Goal: Information Seeking & Learning: Learn about a topic

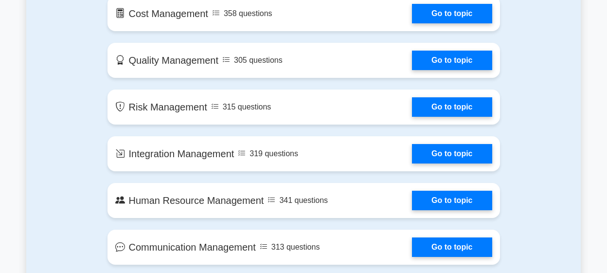
scroll to position [714, 0]
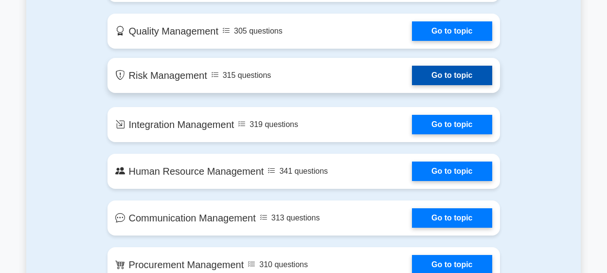
click at [454, 80] on link "Go to topic" at bounding box center [452, 75] width 80 height 19
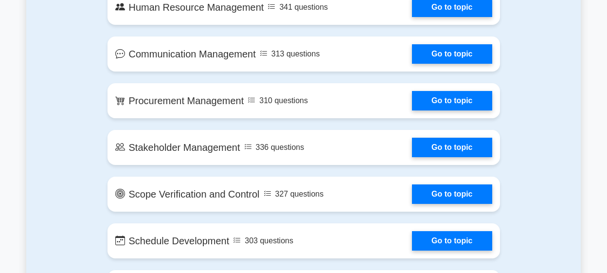
scroll to position [871, 0]
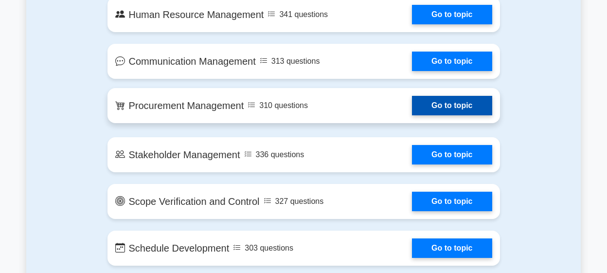
click at [442, 106] on link "Go to topic" at bounding box center [452, 105] width 80 height 19
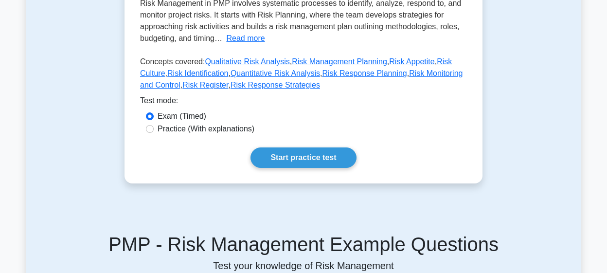
scroll to position [228, 0]
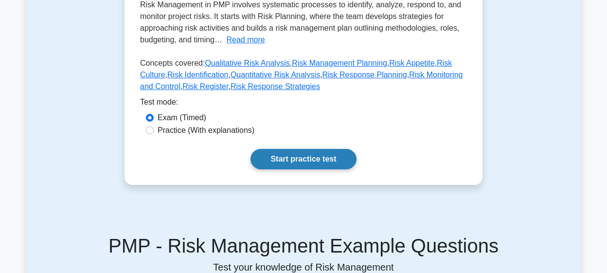
click at [315, 158] on link "Start practice test" at bounding box center [302, 159] width 105 height 20
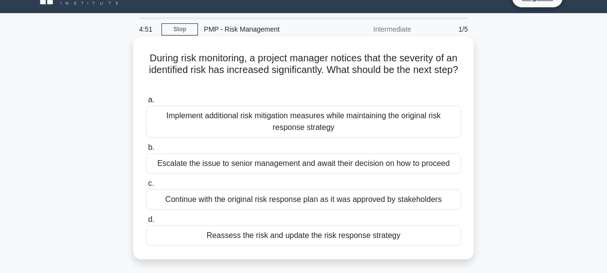
scroll to position [18, 0]
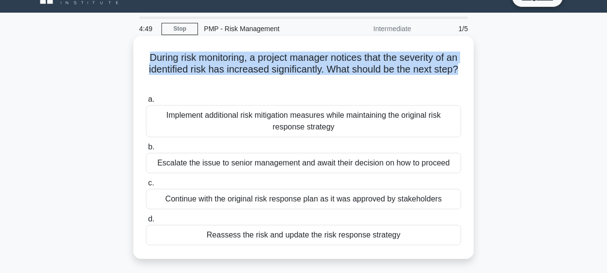
drag, startPoint x: 148, startPoint y: 59, endPoint x: 458, endPoint y: 71, distance: 310.4
click at [458, 71] on h5 "During risk monitoring, a project manager notices that the severity of an ident…" at bounding box center [303, 70] width 317 height 36
drag, startPoint x: 250, startPoint y: 57, endPoint x: 461, endPoint y: 71, distance: 211.0
click at [461, 71] on h5 "During risk monitoring, a project manager notices that the severity of an ident…" at bounding box center [303, 70] width 317 height 36
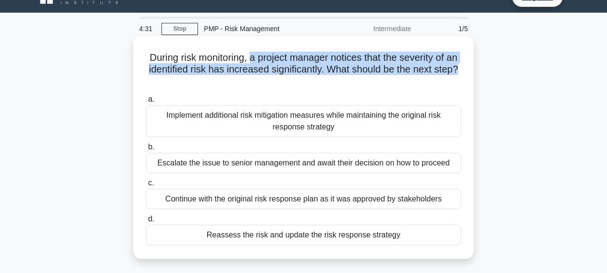
click at [415, 70] on h5 "During risk monitoring, a project manager notices that the severity of an ident…" at bounding box center [303, 70] width 317 height 36
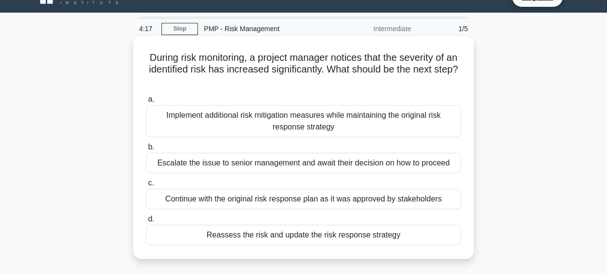
click at [314, 239] on div "Reassess the risk and update the risk response strategy" at bounding box center [303, 235] width 315 height 20
click at [146, 222] on input "d. Reassess the risk and update the risk response strategy" at bounding box center [146, 219] width 0 height 6
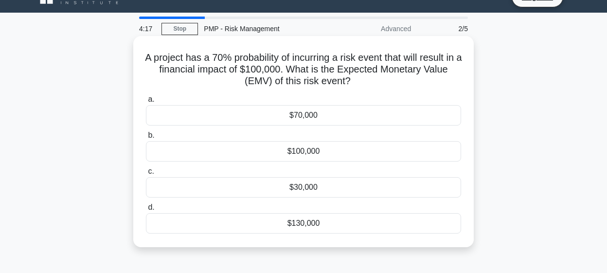
scroll to position [0, 0]
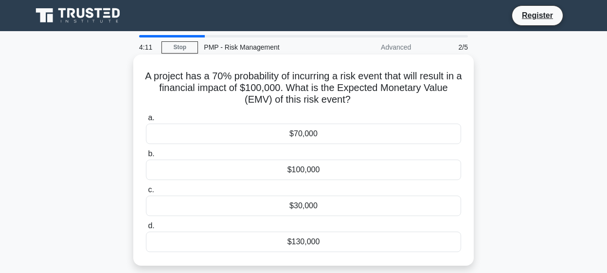
drag, startPoint x: 235, startPoint y: 78, endPoint x: 355, endPoint y: 89, distance: 121.1
click at [355, 89] on h5 "A project has a 70% probability of incurring a risk event that will result in a…" at bounding box center [303, 88] width 317 height 36
click at [323, 132] on div "$70,000" at bounding box center [303, 133] width 315 height 20
click at [146, 121] on input "a. $70,000" at bounding box center [146, 118] width 0 height 6
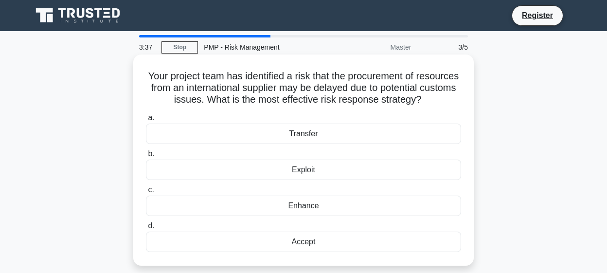
click at [157, 77] on h5 "Your project team has identified a risk that the procurement of resources from …" at bounding box center [303, 88] width 317 height 36
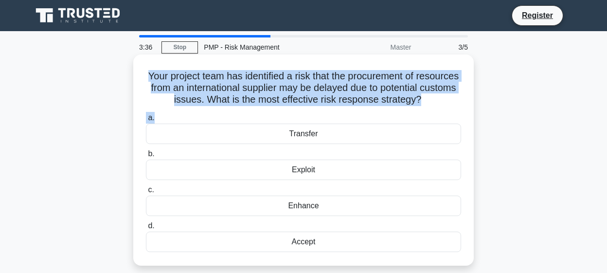
drag, startPoint x: 149, startPoint y: 76, endPoint x: 442, endPoint y: 114, distance: 296.0
click at [442, 114] on div "Your project team has identified a risk that the procurement of resources from …" at bounding box center [303, 159] width 332 height 203
click at [425, 102] on icon ".spinner_0XTQ{transform-origin:center;animation:spinner_y6GP .75s linear infini…" at bounding box center [427, 100] width 12 height 12
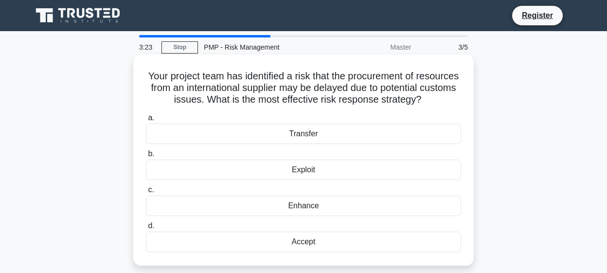
click at [284, 132] on div "Transfer" at bounding box center [303, 133] width 315 height 20
click at [146, 121] on input "a. Transfer" at bounding box center [146, 118] width 0 height 6
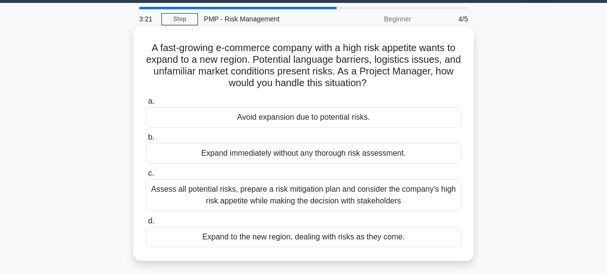
scroll to position [29, 0]
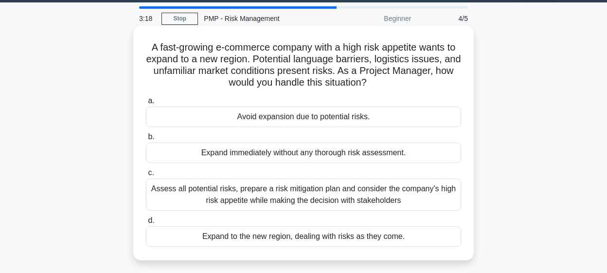
drag, startPoint x: 280, startPoint y: 44, endPoint x: 381, endPoint y: 82, distance: 107.5
click at [381, 82] on h5 "A fast-growing e-commerce company with a high risk appetite wants to expand to …" at bounding box center [303, 65] width 317 height 48
click at [330, 189] on div "Assess all potential risks, prepare a risk mitigation plan and consider the com…" at bounding box center [303, 194] width 315 height 32
click at [146, 176] on input "c. Assess all potential risks, prepare a risk mitigation plan and consider the …" at bounding box center [146, 173] width 0 height 6
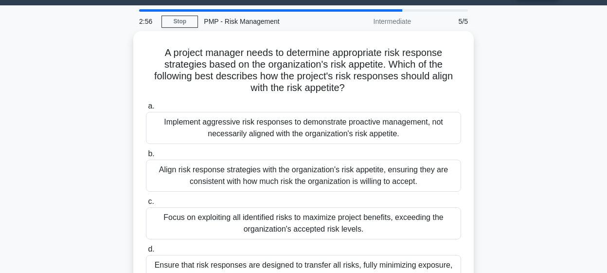
scroll to position [32, 0]
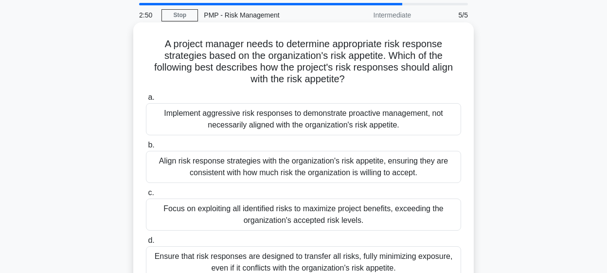
drag, startPoint x: 236, startPoint y: 47, endPoint x: 361, endPoint y: 82, distance: 129.9
click at [361, 82] on h5 "A project manager needs to determine appropriate risk response strategies based…" at bounding box center [303, 62] width 317 height 48
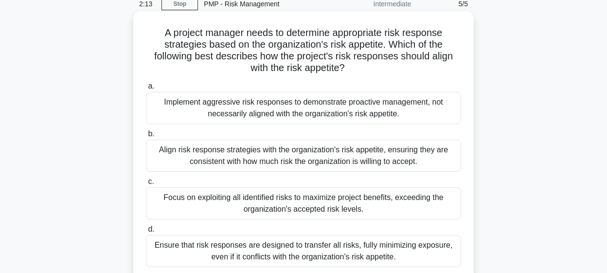
click at [353, 161] on div "Align risk response strategies with the organization's risk appetite, ensuring …" at bounding box center [303, 155] width 315 height 32
click at [146, 137] on input "b. Align risk response strategies with the organization's risk appetite, ensuri…" at bounding box center [146, 134] width 0 height 6
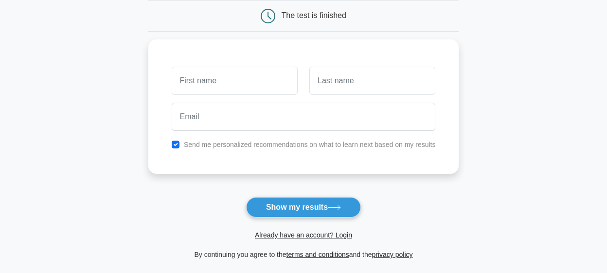
scroll to position [98, 0]
type input "Jenet"
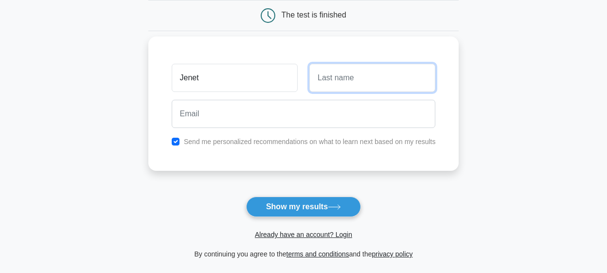
click at [356, 82] on input "text" at bounding box center [372, 78] width 126 height 28
type input "Pavithra"
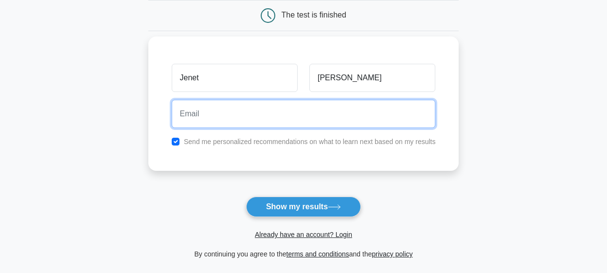
click at [243, 115] on input "email" at bounding box center [304, 114] width 264 height 28
type input "jenet.pavithra@yahoo.com"
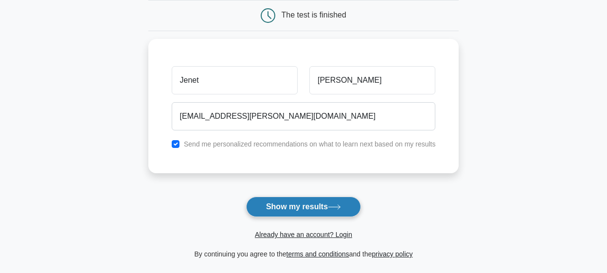
click at [321, 212] on button "Show my results" at bounding box center [303, 206] width 115 height 20
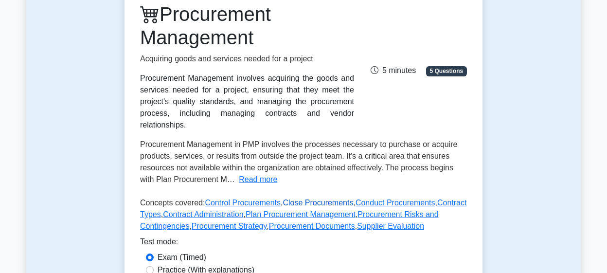
scroll to position [221, 0]
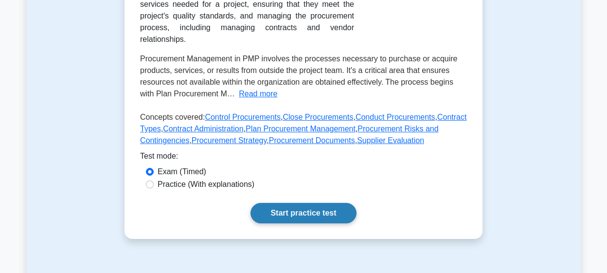
click at [299, 215] on link "Start practice test" at bounding box center [302, 213] width 105 height 20
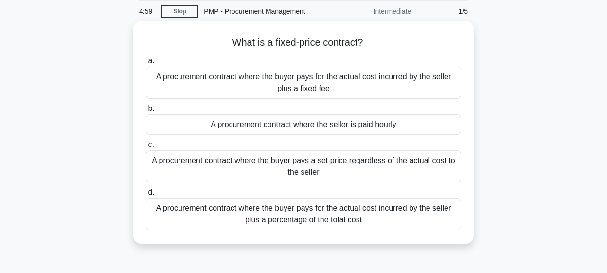
scroll to position [37, 0]
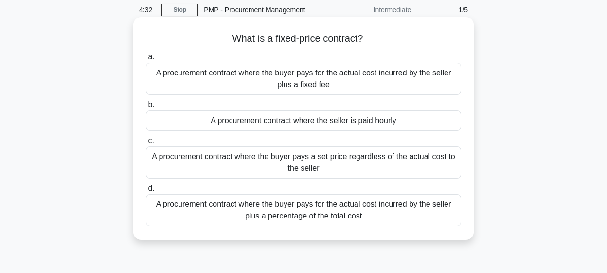
click at [329, 168] on div "A procurement contract where the buyer pays a set price regardless of the actua…" at bounding box center [303, 162] width 315 height 32
click at [146, 144] on input "c. A procurement contract where the buyer pays a set price regardless of the ac…" at bounding box center [146, 141] width 0 height 6
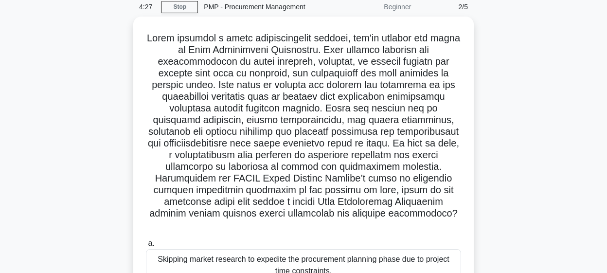
scroll to position [39, 0]
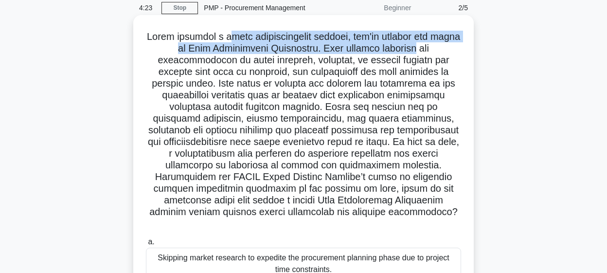
drag, startPoint x: 231, startPoint y: 36, endPoint x: 388, endPoint y: 49, distance: 158.0
click at [388, 49] on h5 ".spinner_0XTQ{transform-origin:center;animation:spinner_y6GP .75s linear infini…" at bounding box center [303, 130] width 317 height 199
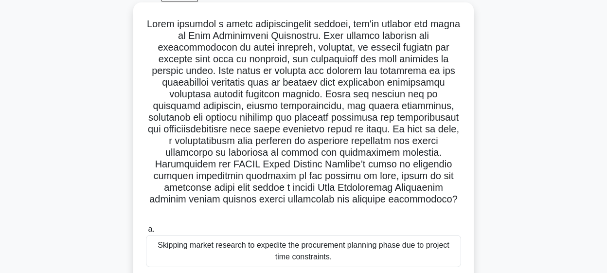
scroll to position [57, 0]
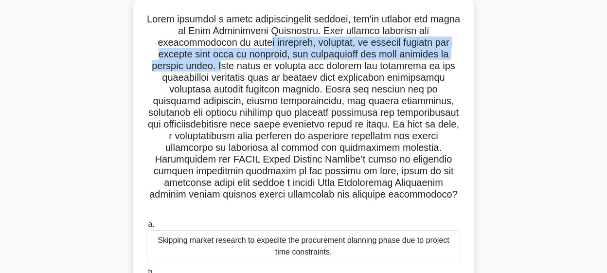
drag, startPoint x: 178, startPoint y: 42, endPoint x: 422, endPoint y: 51, distance: 243.7
click at [424, 52] on h5 ".spinner_0XTQ{transform-origin:center;animation:spinner_y6GP .75s linear infini…" at bounding box center [303, 112] width 317 height 199
click at [422, 51] on h5 ".spinner_0XTQ{transform-origin:center;animation:spinner_y6GP .75s linear infini…" at bounding box center [303, 112] width 317 height 199
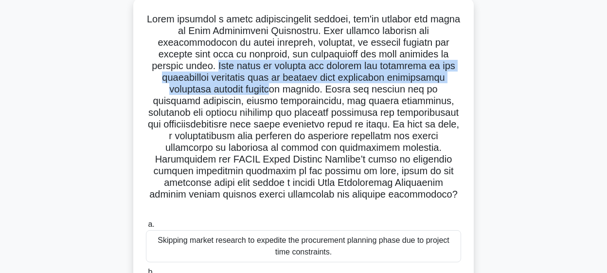
drag, startPoint x: 418, startPoint y: 51, endPoint x: 443, endPoint y: 75, distance: 34.4
click at [443, 75] on h5 ".spinner_0XTQ{transform-origin:center;animation:spinner_y6GP .75s linear infini…" at bounding box center [303, 112] width 317 height 199
click at [248, 83] on h5 ".spinner_0XTQ{transform-origin:center;animation:spinner_y6GP .75s linear infini…" at bounding box center [303, 112] width 317 height 199
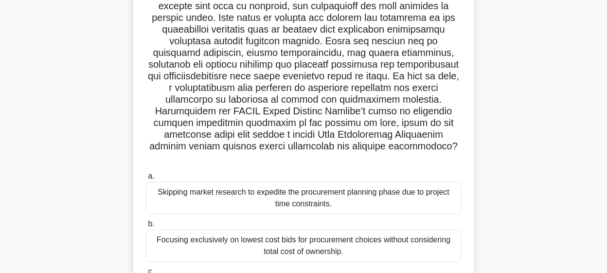
scroll to position [105, 0]
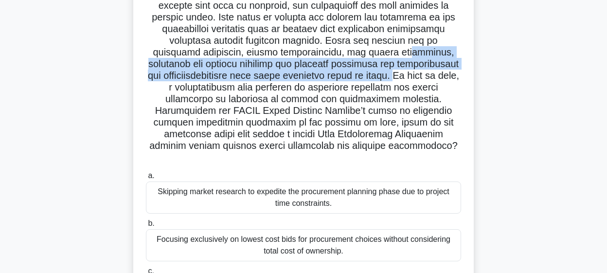
drag, startPoint x: 279, startPoint y: 51, endPoint x: 256, endPoint y: 71, distance: 30.7
click at [256, 70] on h5 ".spinner_0XTQ{transform-origin:center;animation:spinner_y6GP .75s linear infini…" at bounding box center [303, 64] width 317 height 199
click at [256, 71] on h5 ".spinner_0XTQ{transform-origin:center;animation:spinner_y6GP .75s linear infini…" at bounding box center [303, 64] width 317 height 199
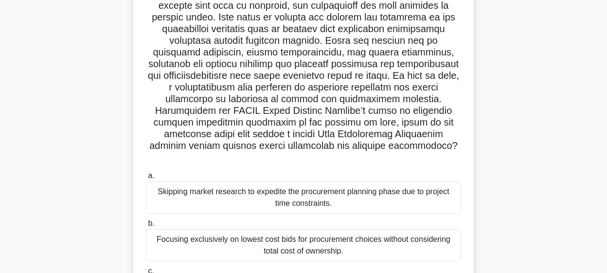
drag, startPoint x: 254, startPoint y: 71, endPoint x: 407, endPoint y: 147, distance: 170.9
click at [407, 147] on h5 ".spinner_0XTQ{transform-origin:center;animation:spinner_y6GP .75s linear infini…" at bounding box center [303, 64] width 317 height 199
click at [289, 105] on h5 ".spinner_0XTQ{transform-origin:center;animation:spinner_y6GP .75s linear infini…" at bounding box center [303, 64] width 317 height 199
drag, startPoint x: 278, startPoint y: 118, endPoint x: 348, endPoint y: 146, distance: 75.5
click at [349, 146] on h5 ".spinner_0XTQ{transform-origin:center;animation:spinner_y6GP .75s linear infini…" at bounding box center [303, 64] width 317 height 199
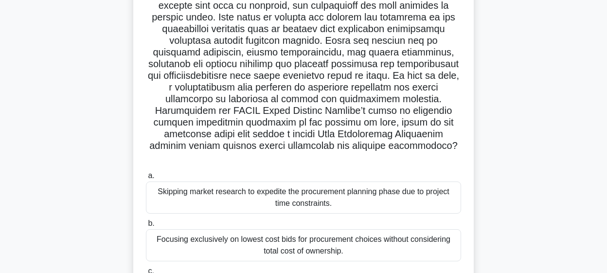
click at [348, 146] on h5 ".spinner_0XTQ{transform-origin:center;animation:spinner_y6GP .75s linear infini…" at bounding box center [303, 64] width 317 height 199
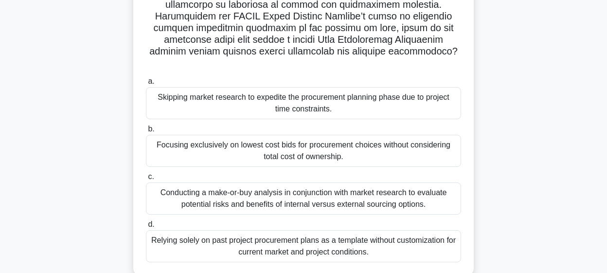
scroll to position [204, 0]
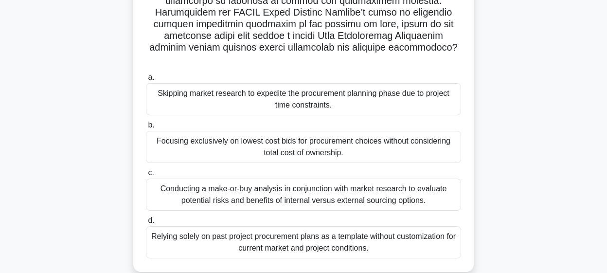
click at [243, 186] on div "Conducting a make-or-buy analysis in conjunction with market research to evalua…" at bounding box center [303, 194] width 315 height 32
click at [146, 176] on input "c. Conducting a make-or-buy analysis in conjunction with market research to eva…" at bounding box center [146, 173] width 0 height 6
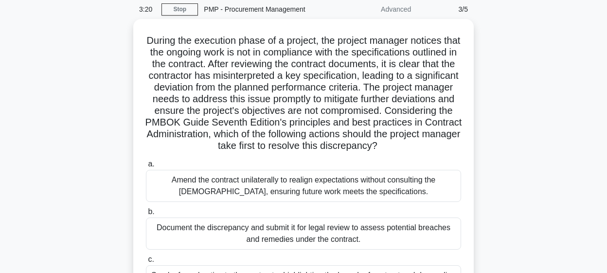
scroll to position [39, 0]
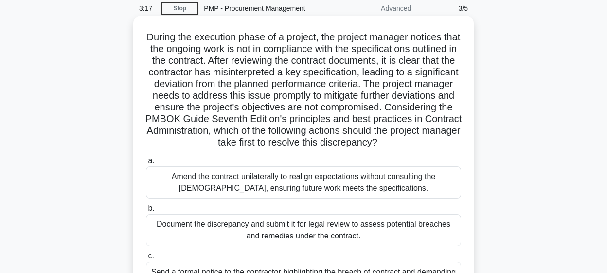
drag, startPoint x: 144, startPoint y: 37, endPoint x: 383, endPoint y: 137, distance: 258.8
click at [383, 137] on div "During the execution phase of a project, the project manager notices that the o…" at bounding box center [303, 184] width 332 height 331
click at [373, 52] on h5 "During the execution phase of a project, the project manager notices that the o…" at bounding box center [303, 90] width 317 height 118
drag, startPoint x: 322, startPoint y: 38, endPoint x: 415, endPoint y: 44, distance: 92.6
click at [415, 44] on h5 "During the execution phase of a project, the project manager notices that the o…" at bounding box center [303, 90] width 317 height 118
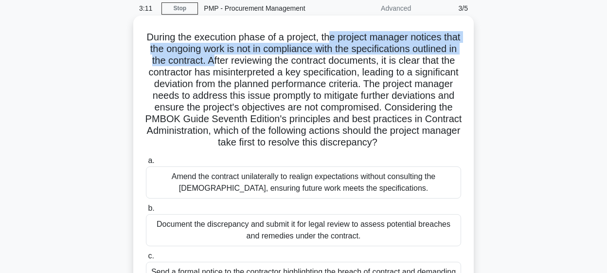
drag, startPoint x: 330, startPoint y: 34, endPoint x: 213, endPoint y: 57, distance: 119.3
click at [213, 57] on h5 "During the execution phase of a project, the project manager notices that the o…" at bounding box center [303, 90] width 317 height 118
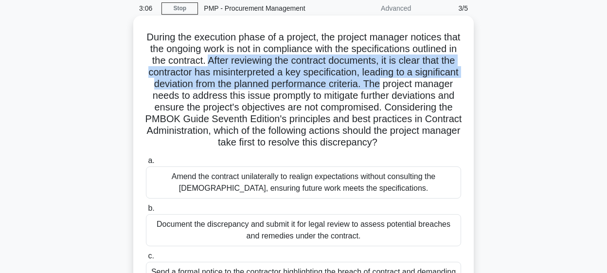
drag, startPoint x: 207, startPoint y: 57, endPoint x: 381, endPoint y: 79, distance: 175.4
click at [381, 79] on h5 "During the execution phase of a project, the project manager notices that the o…" at bounding box center [303, 90] width 317 height 118
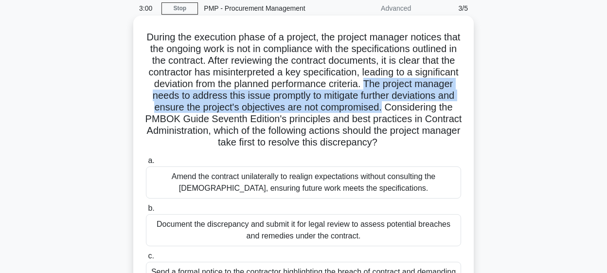
drag, startPoint x: 365, startPoint y: 85, endPoint x: 383, endPoint y: 109, distance: 30.9
click at [383, 109] on h5 "During the execution phase of a project, the project manager notices that the o…" at bounding box center [303, 90] width 317 height 118
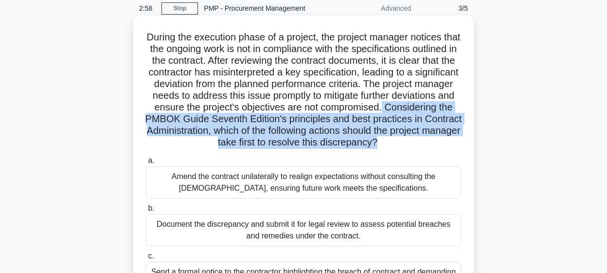
drag, startPoint x: 383, startPoint y: 109, endPoint x: 419, endPoint y: 148, distance: 52.9
click at [419, 148] on h5 "During the execution phase of a project, the project manager notices that the o…" at bounding box center [303, 90] width 317 height 118
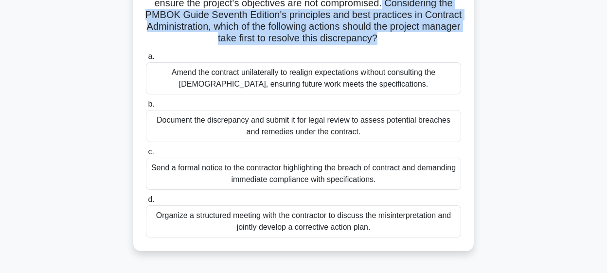
scroll to position [143, 0]
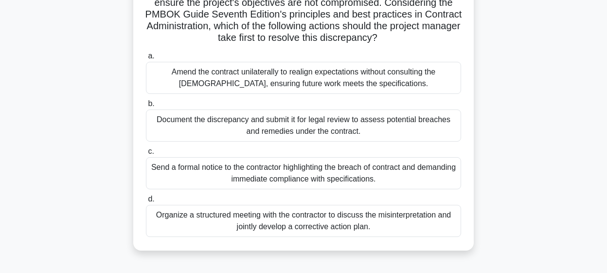
click at [329, 130] on div "Document the discrepancy and submit it for legal review to assess potential bre…" at bounding box center [303, 125] width 315 height 32
click at [146, 107] on input "b. Document the discrepancy and submit it for legal review to assess potential …" at bounding box center [146, 104] width 0 height 6
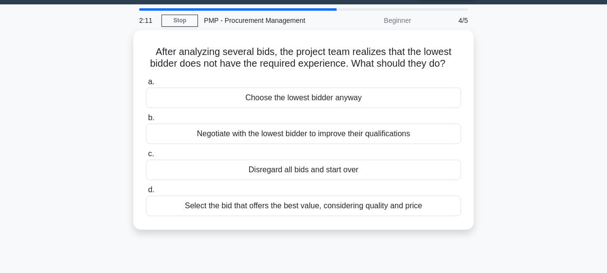
scroll to position [27, 0]
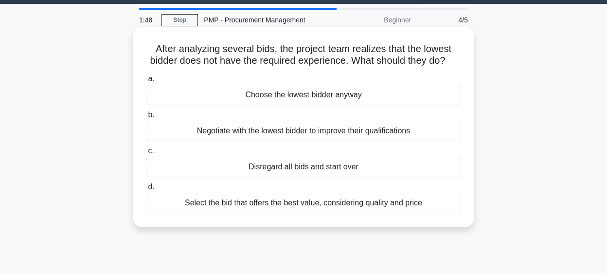
click at [325, 203] on div "Select the bid that offers the best value, considering quality and price" at bounding box center [303, 202] width 315 height 20
click at [146, 190] on input "d. Select the bid that offers the best value, considering quality and price" at bounding box center [146, 187] width 0 height 6
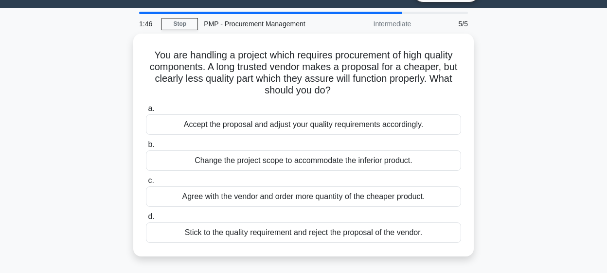
scroll to position [37, 0]
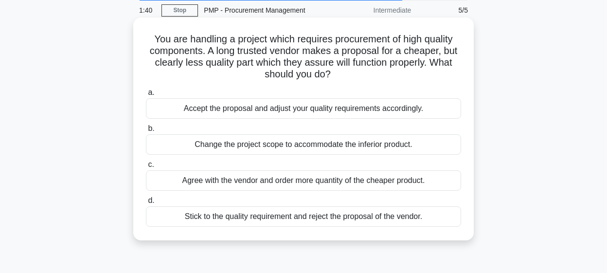
drag, startPoint x: 206, startPoint y: 50, endPoint x: 349, endPoint y: 57, distance: 143.1
click at [349, 57] on h5 "You are handling a project which requires procurement of high quality component…" at bounding box center [303, 57] width 317 height 48
drag, startPoint x: 207, startPoint y: 51, endPoint x: 399, endPoint y: 79, distance: 194.5
click at [399, 79] on h5 "You are handling a project which requires procurement of high quality component…" at bounding box center [303, 57] width 317 height 48
click at [362, 209] on div "Stick to the quality requirement and reject the proposal of the vendor." at bounding box center [303, 216] width 315 height 20
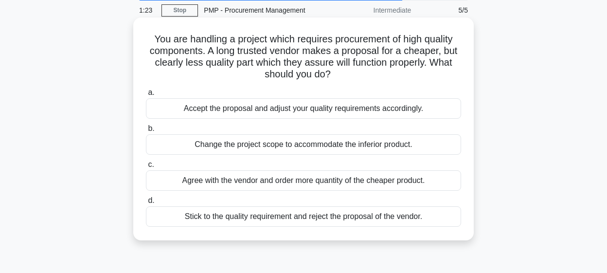
click at [146, 204] on input "d. Stick to the quality requirement and reject the proposal of the vendor." at bounding box center [146, 200] width 0 height 6
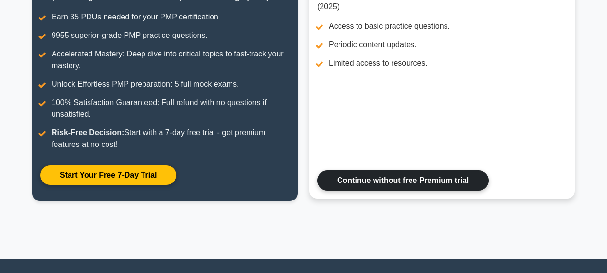
scroll to position [162, 0]
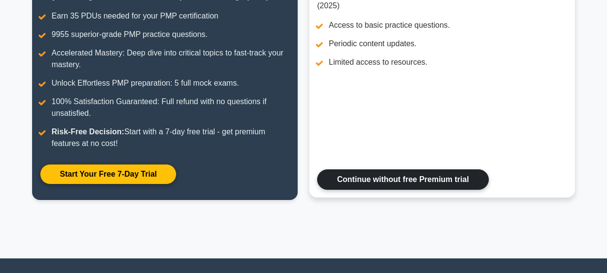
click at [373, 178] on link "Continue without free Premium trial" at bounding box center [403, 179] width 172 height 20
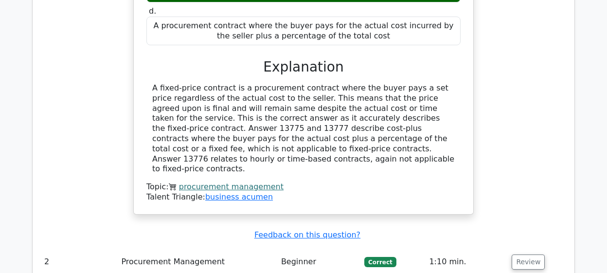
scroll to position [1053, 0]
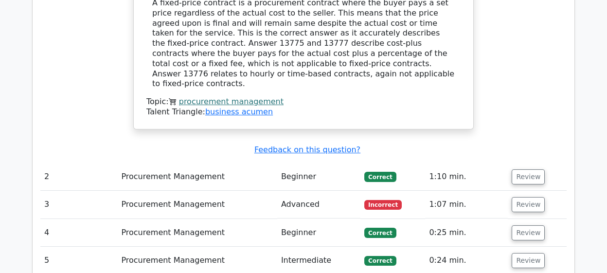
click at [348, 191] on td "Advanced" at bounding box center [318, 205] width 83 height 28
click at [521, 197] on button "Review" at bounding box center [527, 204] width 33 height 15
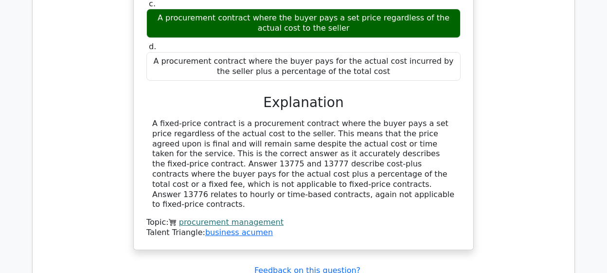
scroll to position [0, 0]
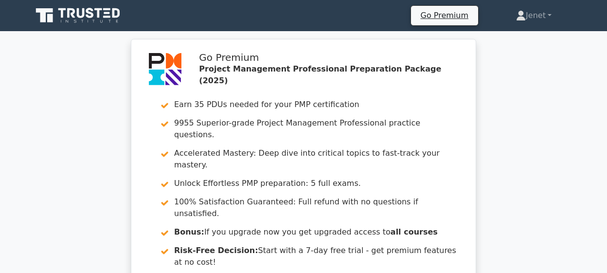
click at [83, 15] on icon at bounding box center [81, 13] width 8 height 10
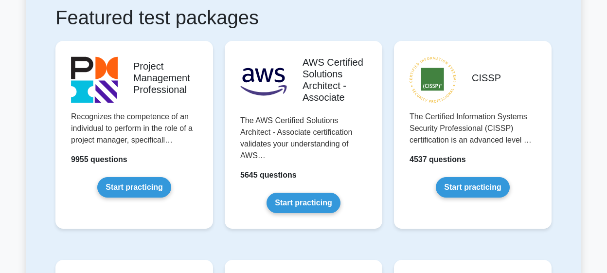
scroll to position [215, 0]
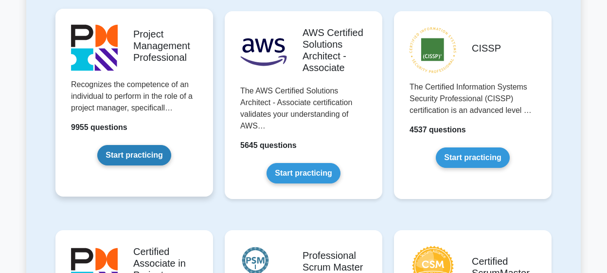
click at [154, 156] on link "Start practicing" at bounding box center [133, 155] width 73 height 20
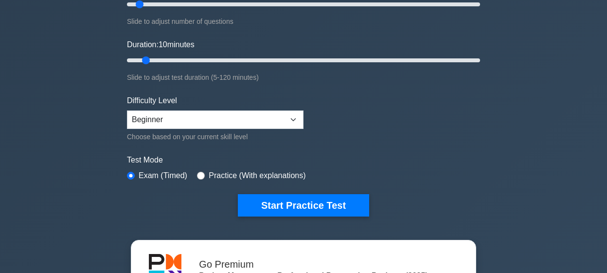
scroll to position [149, 0]
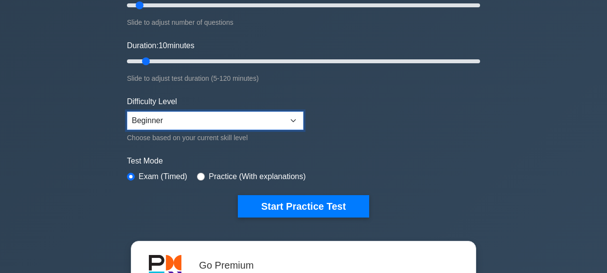
click at [295, 115] on select "Beginner Intermediate Expert" at bounding box center [215, 120] width 176 height 18
select select "intermediate"
click at [127, 111] on select "Beginner Intermediate Expert" at bounding box center [215, 120] width 176 height 18
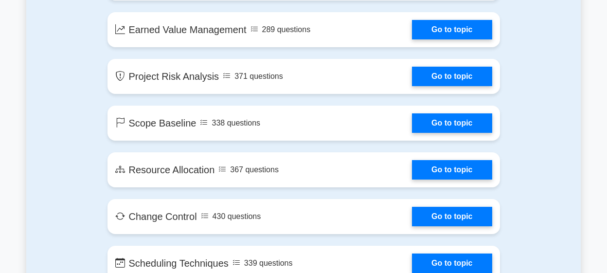
scroll to position [1552, 0]
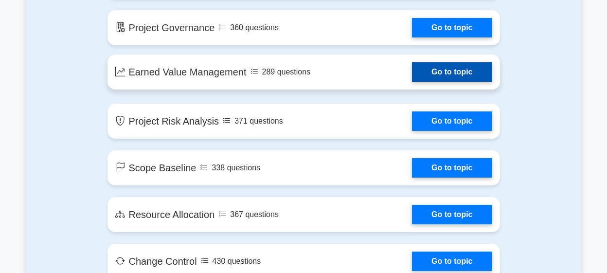
click at [452, 68] on link "Go to topic" at bounding box center [452, 71] width 80 height 19
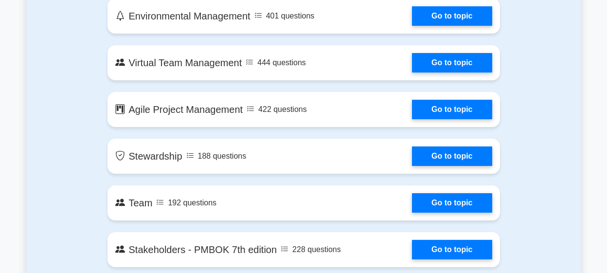
scroll to position [2013, 0]
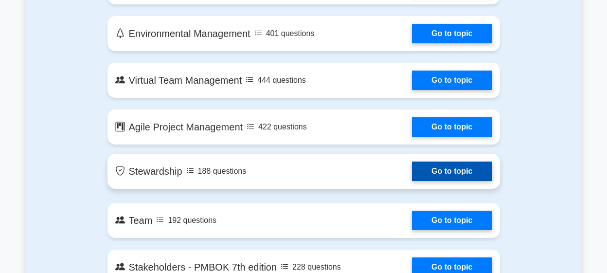
click at [462, 172] on link "Go to topic" at bounding box center [452, 170] width 80 height 19
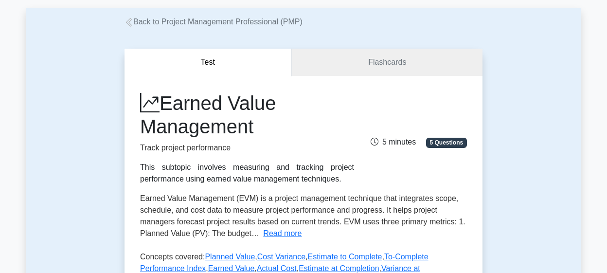
scroll to position [177, 0]
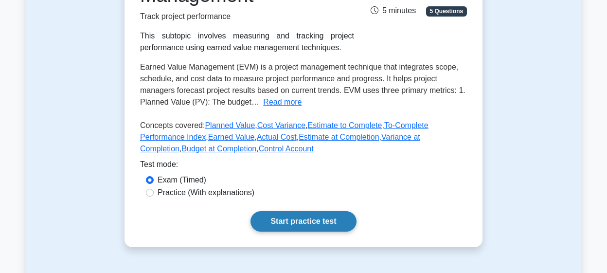
click at [309, 224] on link "Start practice test" at bounding box center [302, 221] width 105 height 20
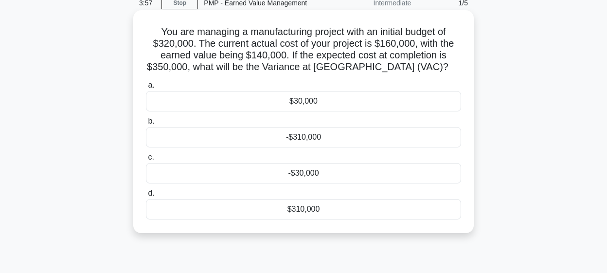
scroll to position [44, 0]
click at [310, 174] on div "-$30,000" at bounding box center [303, 173] width 315 height 20
click at [146, 161] on input "c. -$30,000" at bounding box center [146, 158] width 0 height 6
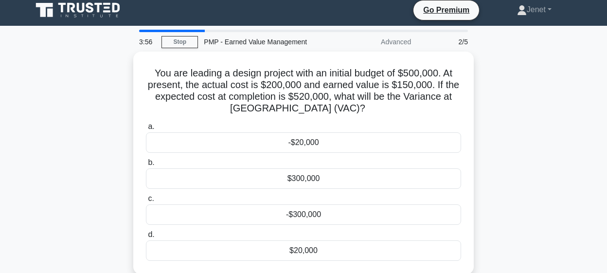
scroll to position [0, 0]
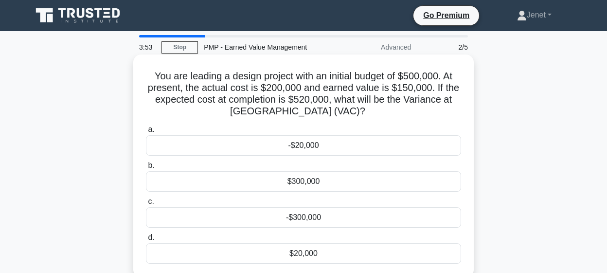
click at [310, 181] on div "$300,000" at bounding box center [303, 181] width 315 height 20
click at [146, 169] on input "b. $300,000" at bounding box center [146, 165] width 0 height 6
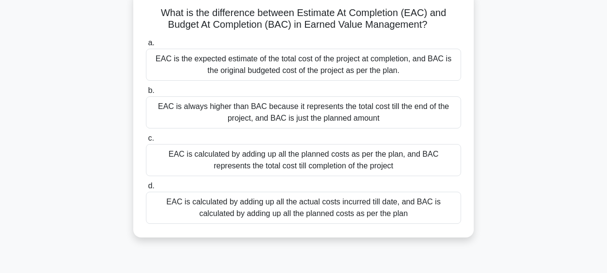
scroll to position [63, 0]
click at [370, 70] on div "EAC is the expected estimate of the total cost of the project at completion, an…" at bounding box center [303, 65] width 315 height 32
click at [146, 47] on input "a. EAC is the expected estimate of the total cost of the project at completion,…" at bounding box center [146, 43] width 0 height 6
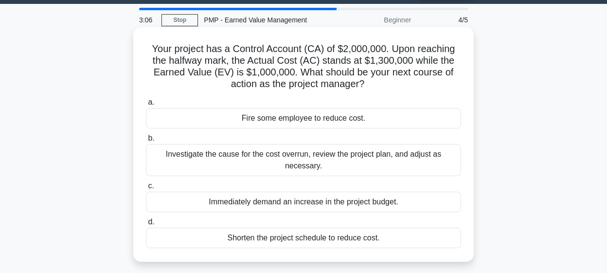
scroll to position [35, 0]
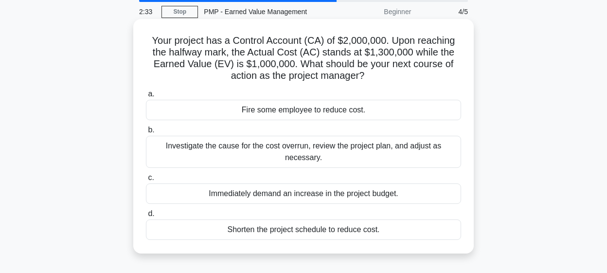
click at [346, 157] on div "Investigate the cause for the cost overrun, review the project plan, and adjust…" at bounding box center [303, 152] width 315 height 32
click at [146, 133] on input "b. Investigate the cause for the cost overrun, review the project plan, and adj…" at bounding box center [146, 130] width 0 height 6
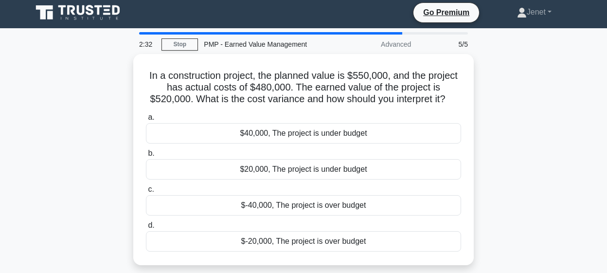
scroll to position [0, 0]
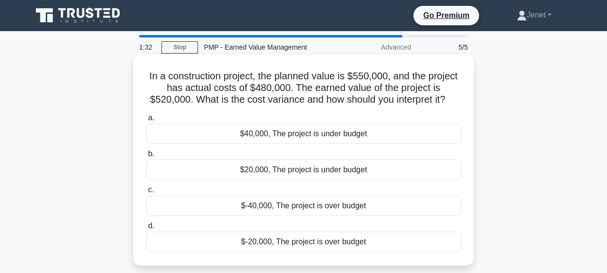
click at [346, 137] on div "$40,000, The project is under budget" at bounding box center [303, 133] width 315 height 20
click at [146, 121] on input "a. $40,000, The project is under budget" at bounding box center [146, 118] width 0 height 6
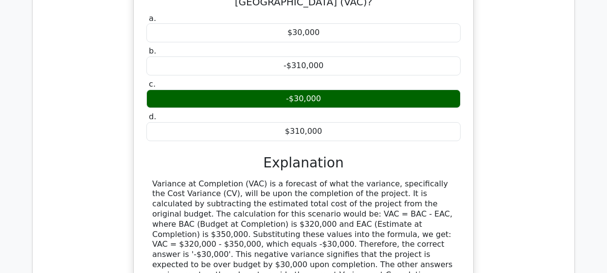
scroll to position [892, 0]
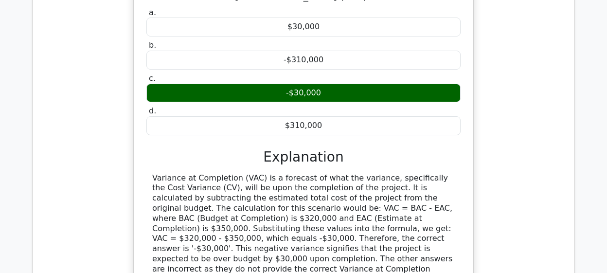
click at [302, 186] on div "Variance at Completion (VAC) is a forecast of what the variance, specifically t…" at bounding box center [303, 228] width 302 height 111
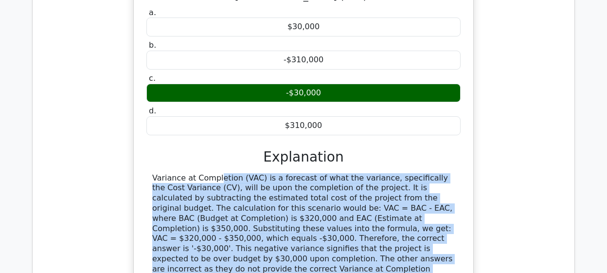
click at [302, 186] on div "Variance at Completion (VAC) is a forecast of what the variance, specifically t…" at bounding box center [303, 228] width 302 height 111
click at [335, 173] on div "Variance at Completion (VAC) is a forecast of what the variance, specifically t…" at bounding box center [303, 228] width 302 height 111
drag, startPoint x: 263, startPoint y: 133, endPoint x: 397, endPoint y: 207, distance: 152.7
click at [397, 207] on div "Variance at Completion (VAC) is a forecast of what the variance, specifically t…" at bounding box center [303, 228] width 302 height 111
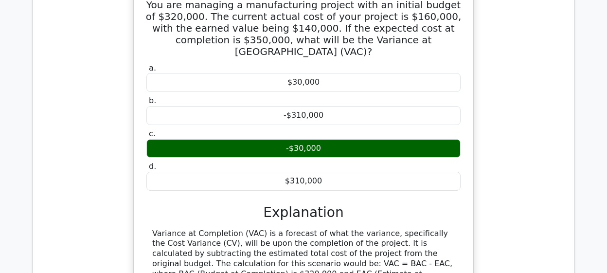
scroll to position [903, 0]
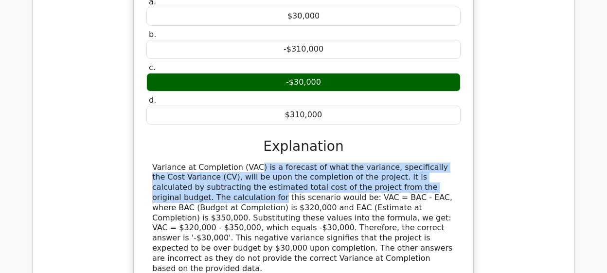
drag, startPoint x: 188, startPoint y: 122, endPoint x: 427, endPoint y: 145, distance: 240.3
click at [427, 162] on div "Variance at Completion (VAC) is a forecast of what the variance, specifically t…" at bounding box center [303, 217] width 302 height 111
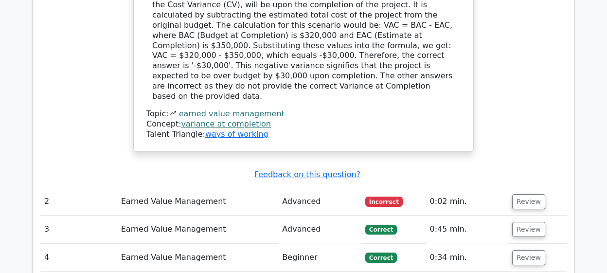
scroll to position [1093, 0]
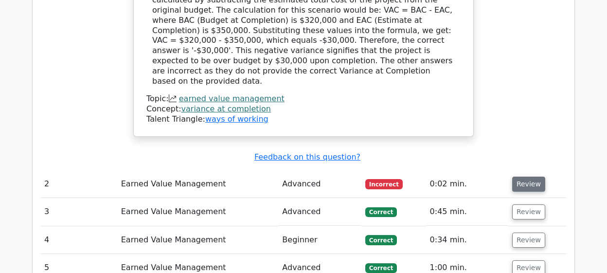
click at [521, 176] on button "Review" at bounding box center [528, 183] width 33 height 15
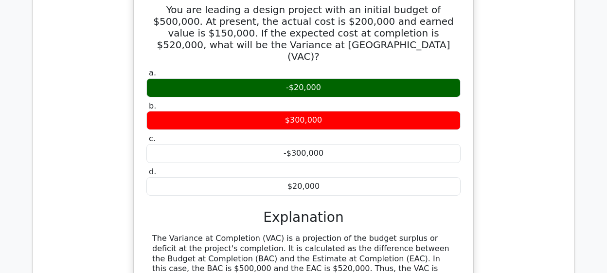
scroll to position [1349, 0]
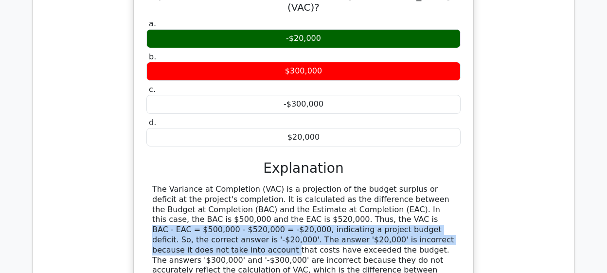
drag, startPoint x: 280, startPoint y: 154, endPoint x: 386, endPoint y: 168, distance: 106.9
click at [386, 184] on div "The Variance at Completion (VAC) is a projection of the budget surplus or defic…" at bounding box center [303, 234] width 302 height 101
click at [333, 184] on div "The Variance at Completion (VAC) is a projection of the budget surplus or defic…" at bounding box center [303, 234] width 302 height 101
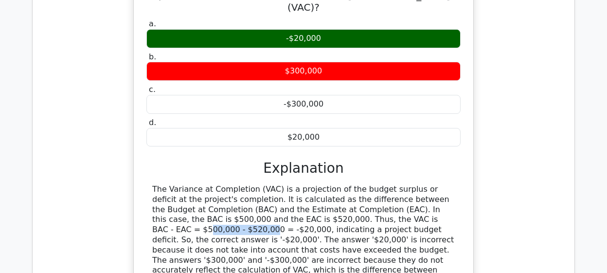
drag, startPoint x: 332, startPoint y: 150, endPoint x: 391, endPoint y: 153, distance: 58.9
click at [392, 184] on div "The Variance at Completion (VAC) is a projection of the budget surplus or defic…" at bounding box center [303, 234] width 302 height 101
click at [383, 184] on div "The Variance at Completion (VAC) is a projection of the budget surplus or defic…" at bounding box center [303, 234] width 302 height 101
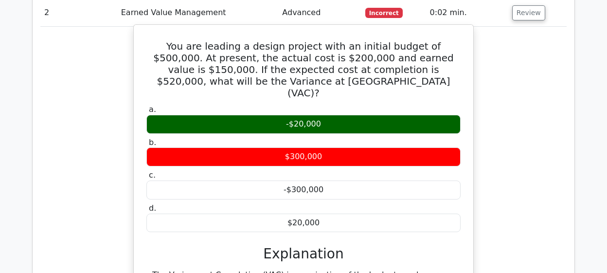
scroll to position [1340, 0]
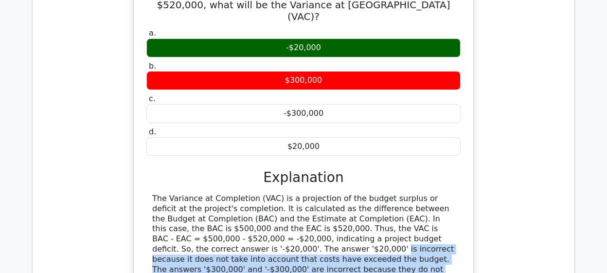
drag, startPoint x: 209, startPoint y: 184, endPoint x: 322, endPoint y: 222, distance: 119.3
click at [322, 222] on div "The Variance at Completion (VAC) is a projection of the budget surplus or defic…" at bounding box center [303, 262] width 314 height 139
click at [319, 222] on div "The Variance at Completion (VAC) is a projection of the budget surplus or defic…" at bounding box center [303, 262] width 314 height 139
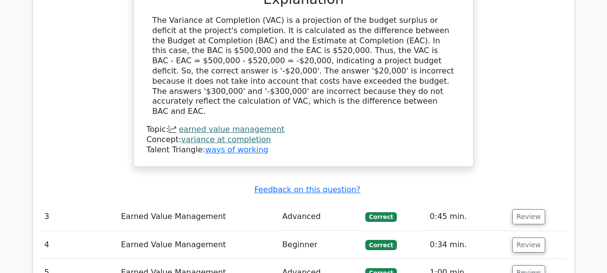
scroll to position [1536, 0]
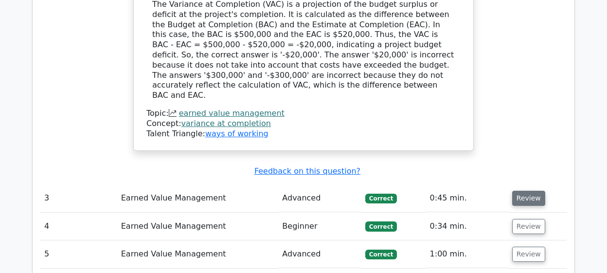
click at [529, 191] on button "Review" at bounding box center [528, 198] width 33 height 15
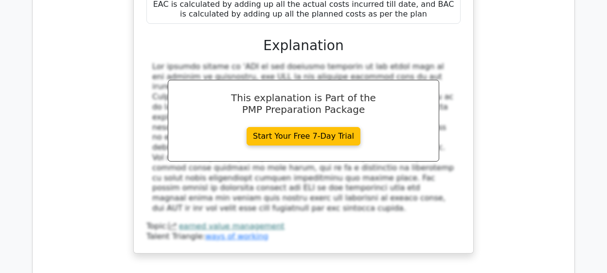
scroll to position [1980, 0]
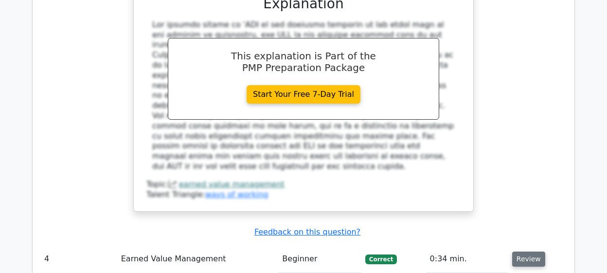
click at [535, 251] on button "Review" at bounding box center [528, 258] width 33 height 15
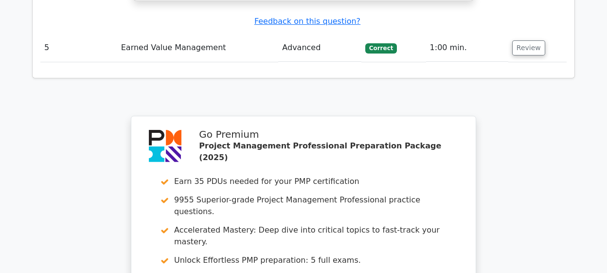
scroll to position [2589, 0]
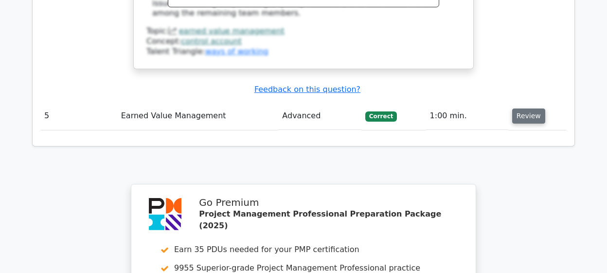
click at [525, 108] on button "Review" at bounding box center [528, 115] width 33 height 15
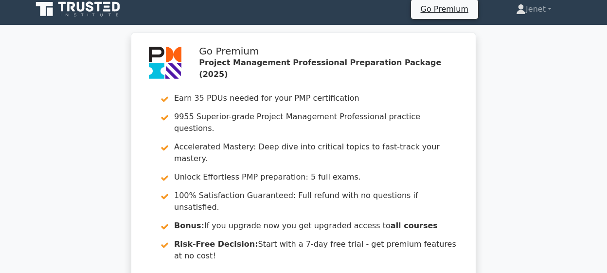
scroll to position [0, 0]
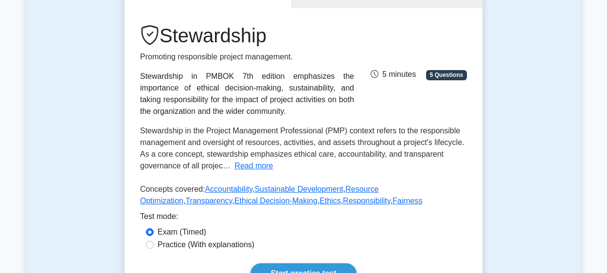
scroll to position [229, 0]
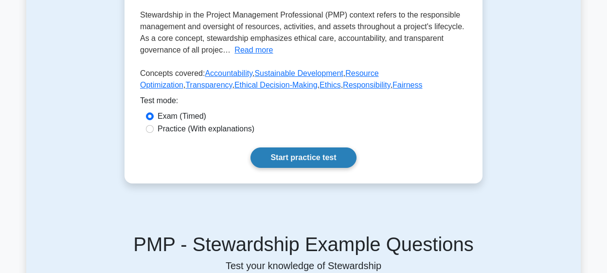
click at [311, 156] on link "Start practice test" at bounding box center [302, 157] width 105 height 20
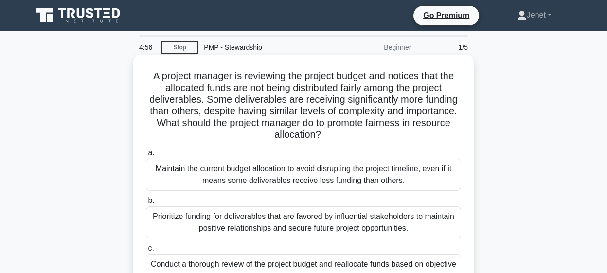
drag, startPoint x: 308, startPoint y: 78, endPoint x: 392, endPoint y: 134, distance: 101.0
click at [392, 134] on h5 "A project manager is reviewing the project budget and notices that the allocate…" at bounding box center [303, 105] width 317 height 71
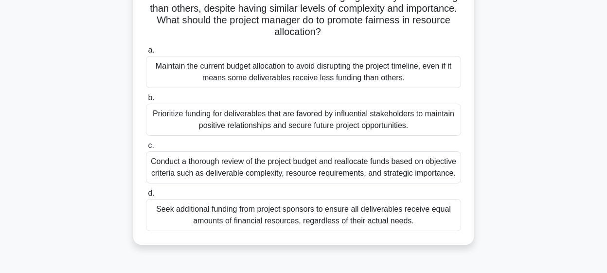
scroll to position [114, 0]
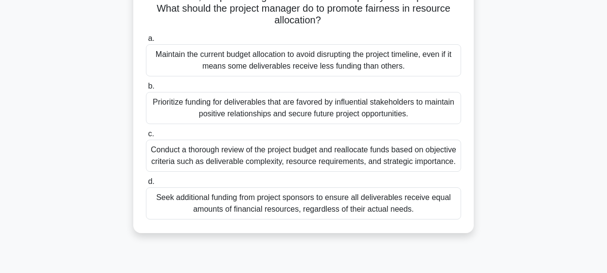
click at [341, 163] on div "Conduct a thorough review of the project budget and reallocate funds based on o…" at bounding box center [303, 155] width 315 height 32
click at [146, 137] on input "c. Conduct a thorough review of the project budget and reallocate funds based o…" at bounding box center [146, 134] width 0 height 6
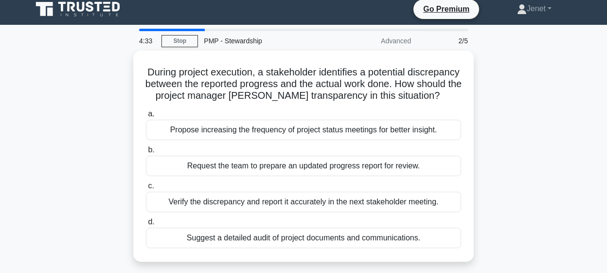
scroll to position [0, 0]
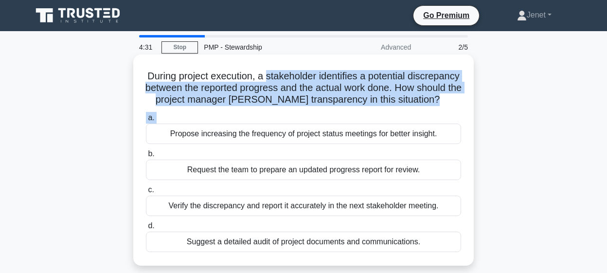
drag, startPoint x: 266, startPoint y: 79, endPoint x: 433, endPoint y: 124, distance: 172.7
click at [433, 124] on div "During project execution, a stakeholder identifies a potential discrepancy betw…" at bounding box center [303, 159] width 332 height 203
click at [436, 109] on div "During project execution, a stakeholder identifies a potential discrepancy betw…" at bounding box center [303, 159] width 332 height 203
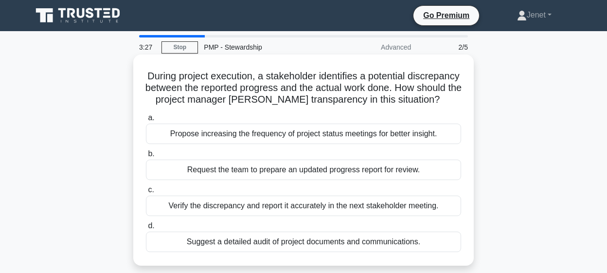
click at [342, 171] on div "Request the team to prepare an updated progress report for review." at bounding box center [303, 169] width 315 height 20
click at [146, 157] on input "b. Request the team to prepare an updated progress report for review." at bounding box center [146, 154] width 0 height 6
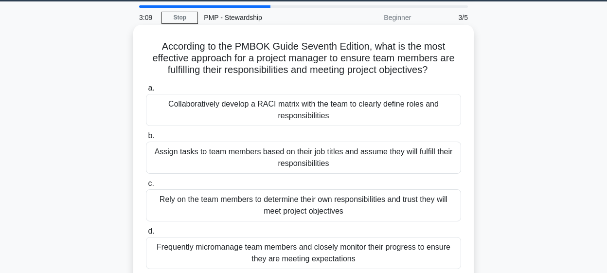
scroll to position [29, 0]
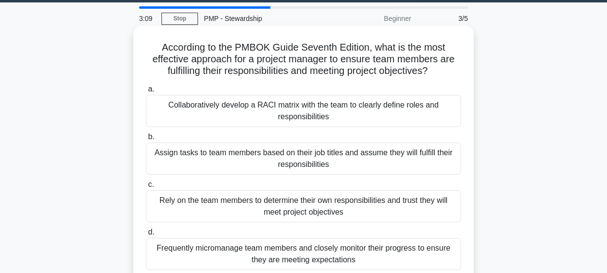
click at [343, 120] on div "Collaboratively develop a RACI matrix with the team to clearly define roles and…" at bounding box center [303, 111] width 315 height 32
click at [146, 92] on input "a. Collaboratively develop a RACI matrix with the team to clearly define roles …" at bounding box center [146, 89] width 0 height 6
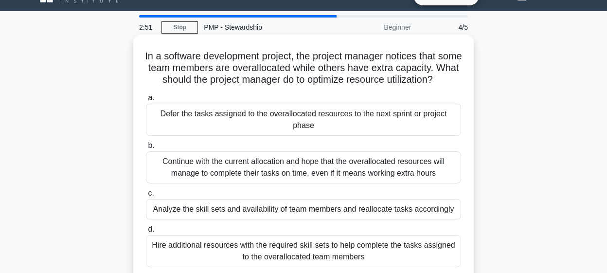
scroll to position [25, 0]
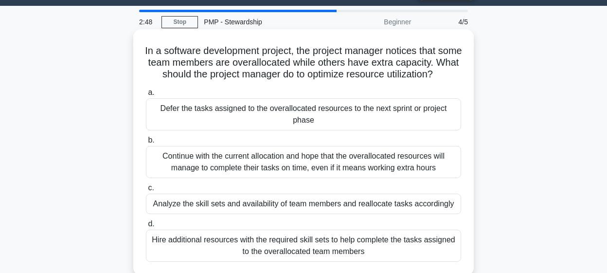
click at [320, 203] on div "Analyze the skill sets and availability of team members and reallocate tasks ac…" at bounding box center [303, 203] width 315 height 20
click at [146, 191] on input "c. Analyze the skill sets and availability of team members and reallocate tasks…" at bounding box center [146, 188] width 0 height 6
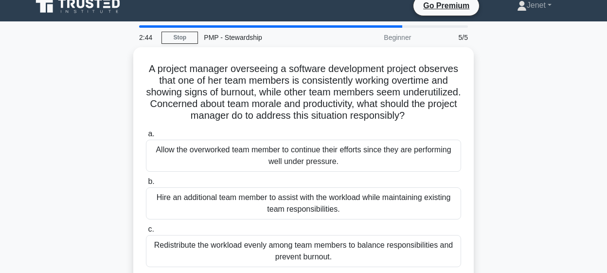
scroll to position [9, 0]
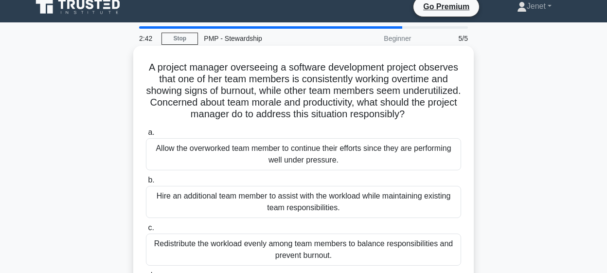
click at [317, 90] on h5 "A project manager overseeing a software development project observes that one o…" at bounding box center [303, 90] width 317 height 59
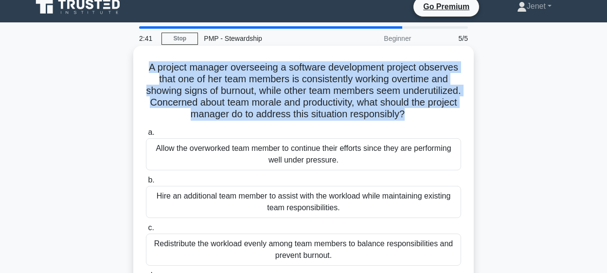
click at [317, 90] on h5 "A project manager overseeing a software development project observes that one o…" at bounding box center [303, 90] width 317 height 59
click at [325, 111] on h5 "A project manager overseeing a software development project observes that one o…" at bounding box center [303, 90] width 317 height 59
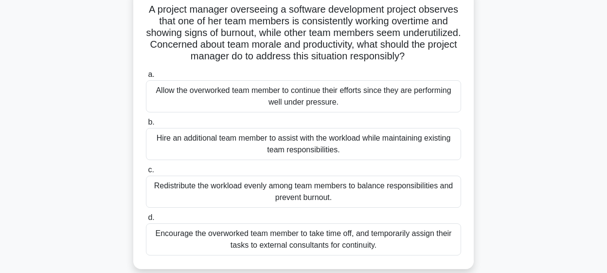
scroll to position [97, 0]
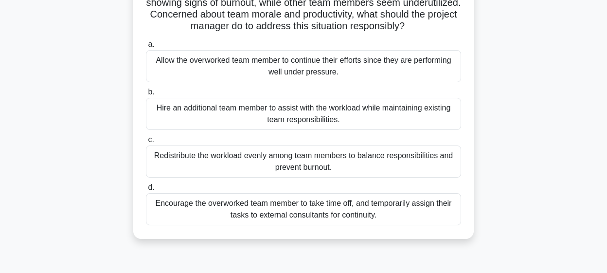
click at [314, 162] on div "Redistribute the workload evenly among team members to balance responsibilities…" at bounding box center [303, 161] width 315 height 32
click at [146, 143] on input "c. Redistribute the workload evenly among team members to balance responsibilit…" at bounding box center [146, 140] width 0 height 6
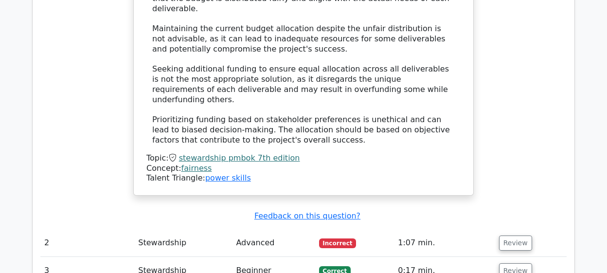
scroll to position [1199, 0]
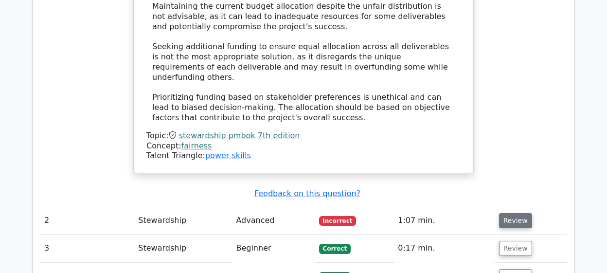
click at [506, 213] on button "Review" at bounding box center [515, 220] width 33 height 15
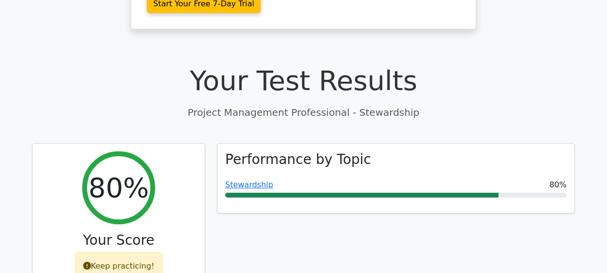
scroll to position [0, 0]
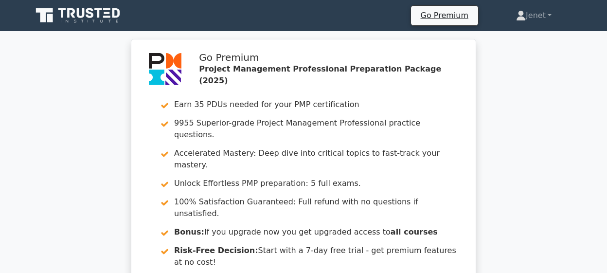
click at [78, 19] on icon at bounding box center [78, 15] width 93 height 18
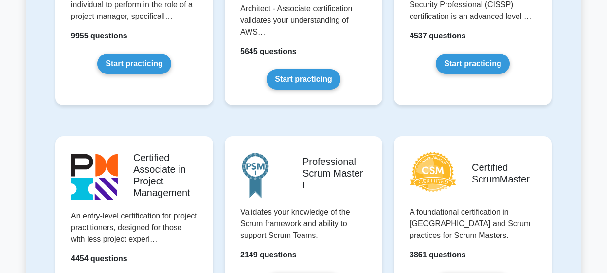
scroll to position [189, 0]
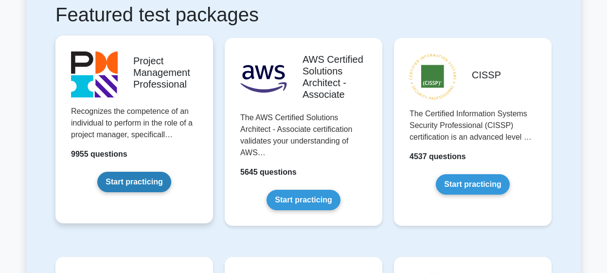
click at [156, 184] on link "Start practicing" at bounding box center [133, 182] width 73 height 20
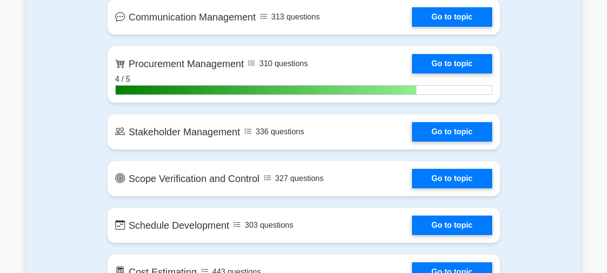
scroll to position [1178, 0]
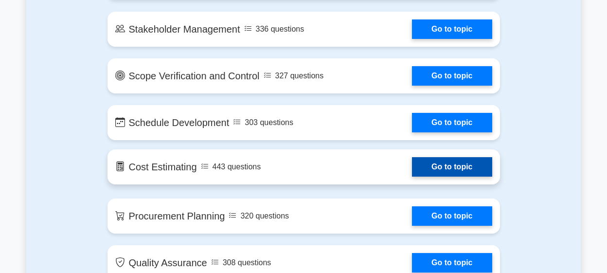
click at [441, 167] on link "Go to topic" at bounding box center [452, 166] width 80 height 19
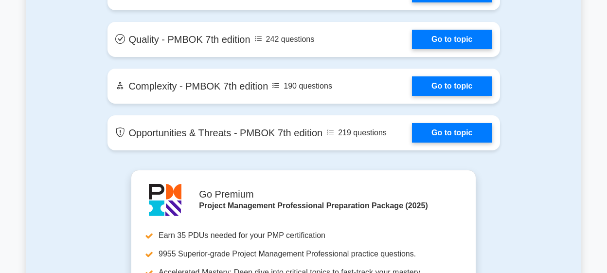
scroll to position [2517, 0]
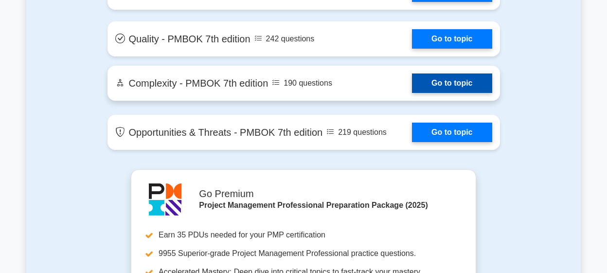
click at [435, 88] on link "Go to topic" at bounding box center [452, 82] width 80 height 19
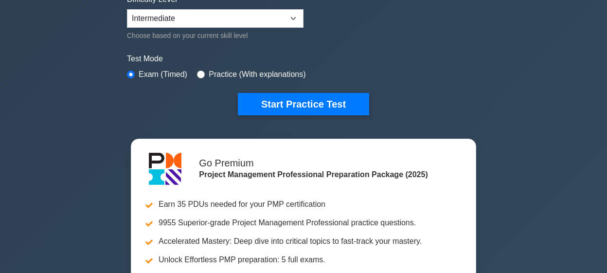
scroll to position [0, 0]
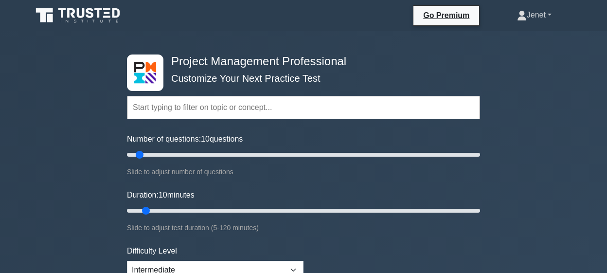
click at [542, 17] on link "Jenet" at bounding box center [533, 14] width 81 height 19
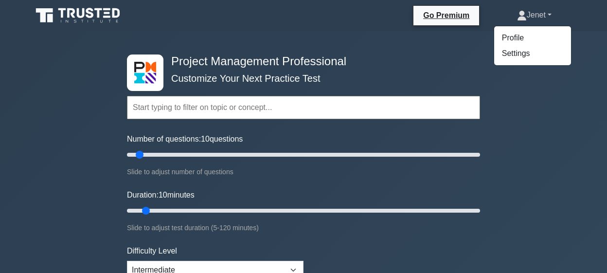
click at [542, 17] on link "Jenet" at bounding box center [533, 14] width 81 height 19
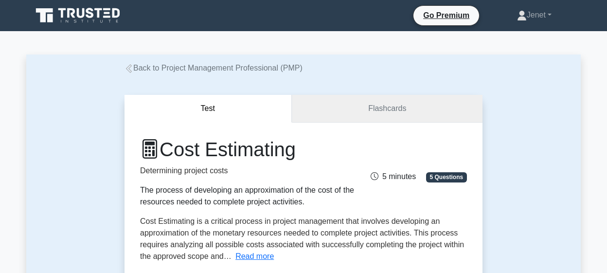
click at [388, 109] on link "Flashcards" at bounding box center [387, 109] width 191 height 28
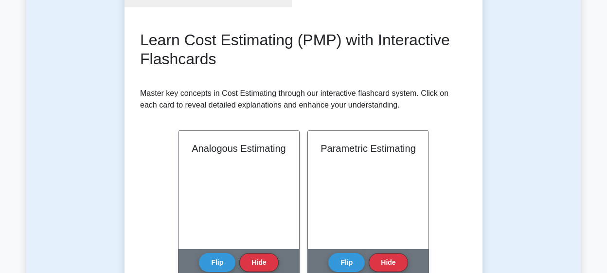
scroll to position [202, 0]
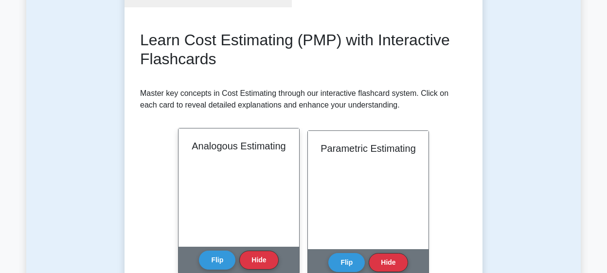
click at [241, 139] on div "Analogous Estimating" at bounding box center [238, 187] width 121 height 118
click at [241, 173] on div "Analogous Estimating" at bounding box center [238, 187] width 121 height 118
click at [230, 210] on div "Analogous Estimating" at bounding box center [238, 187] width 121 height 118
click at [213, 262] on button "Flip" at bounding box center [217, 259] width 36 height 19
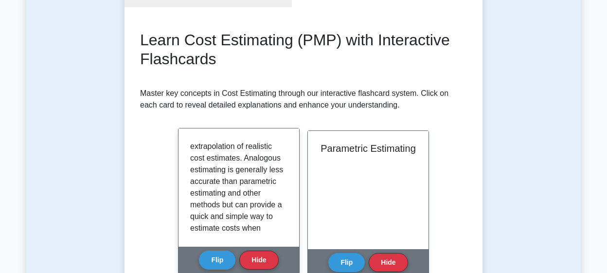
scroll to position [321, 0]
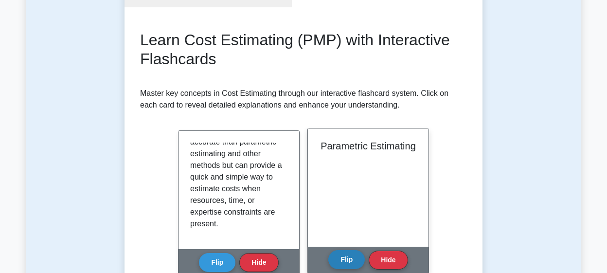
click at [347, 264] on button "Flip" at bounding box center [346, 259] width 36 height 19
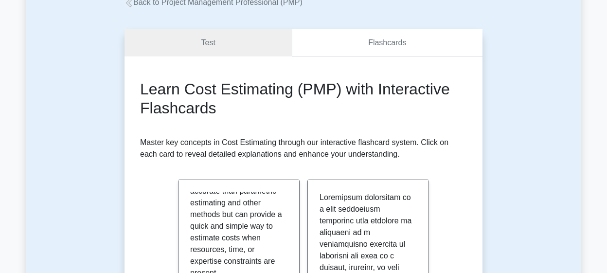
scroll to position [64, 0]
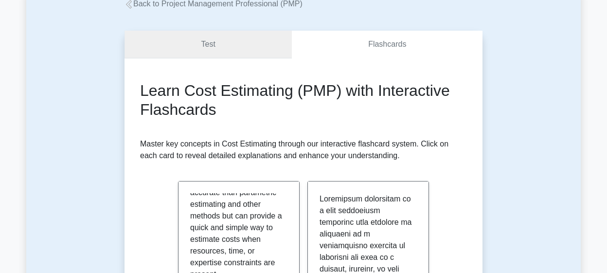
click at [223, 52] on link "Test" at bounding box center [207, 45] width 167 height 28
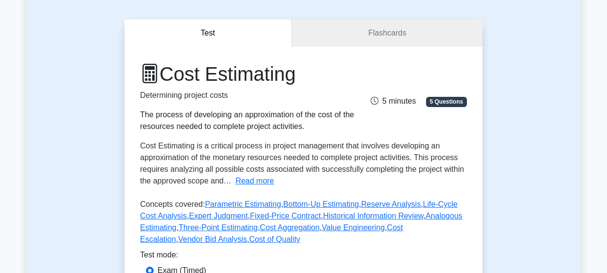
scroll to position [173, 0]
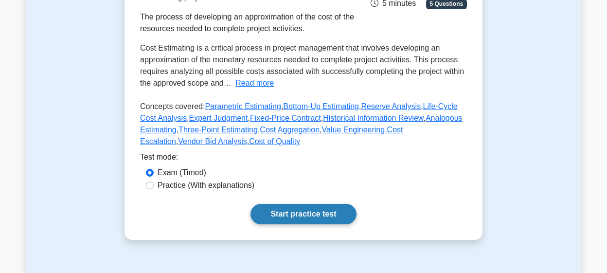
click at [285, 213] on link "Start practice test" at bounding box center [302, 214] width 105 height 20
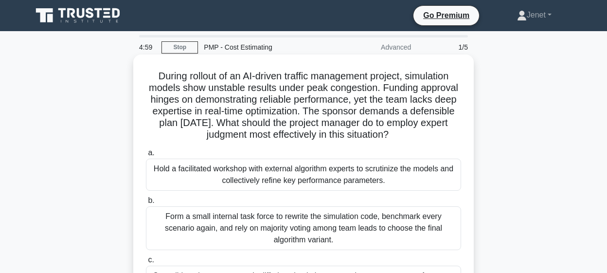
scroll to position [34, 0]
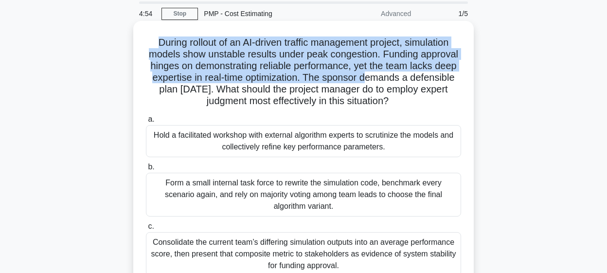
drag, startPoint x: 157, startPoint y: 43, endPoint x: 366, endPoint y: 81, distance: 211.4
click at [366, 81] on h5 "During rollout of an AI-driven traffic management project, simulation models sh…" at bounding box center [303, 71] width 317 height 71
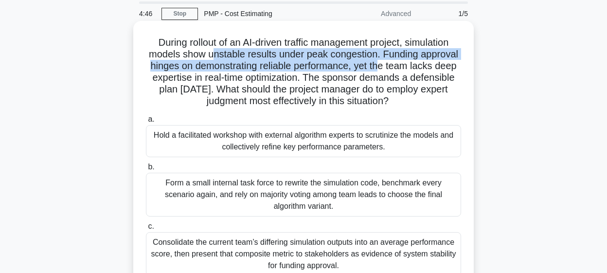
drag, startPoint x: 214, startPoint y: 56, endPoint x: 377, endPoint y: 70, distance: 163.9
click at [377, 70] on h5 "During rollout of an AI-driven traffic management project, simulation models sh…" at bounding box center [303, 71] width 317 height 71
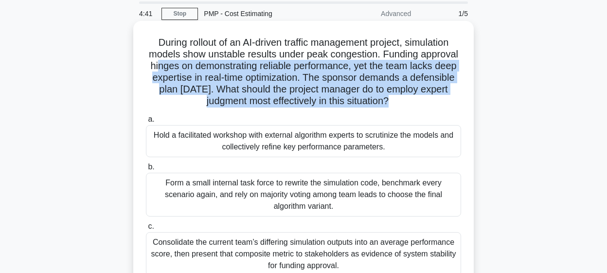
drag, startPoint x: 159, startPoint y: 63, endPoint x: 378, endPoint y: 110, distance: 223.2
click at [378, 110] on div "During rollout of an AI-driven traffic management project, simulation models sh…" at bounding box center [303, 179] width 332 height 308
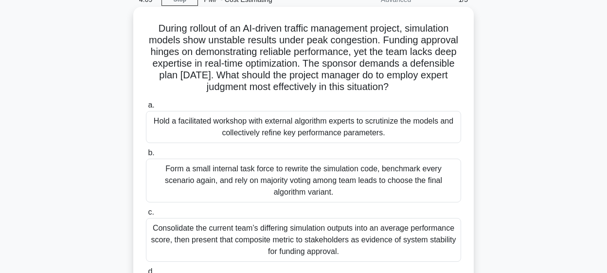
scroll to position [45, 0]
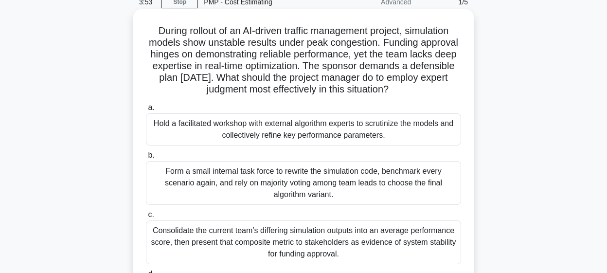
click at [332, 140] on div "Hold a facilitated workshop with external algorithm experts to scrutinize the m…" at bounding box center [303, 129] width 315 height 32
click at [146, 111] on input "a. Hold a facilitated workshop with external algorithm experts to scrutinize th…" at bounding box center [146, 108] width 0 height 6
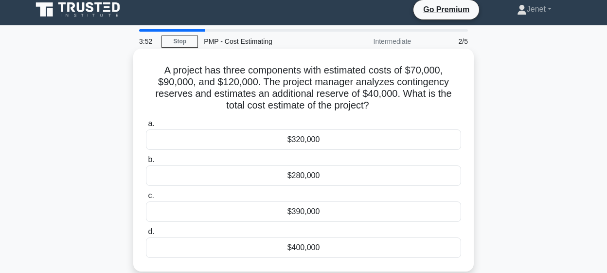
scroll to position [0, 0]
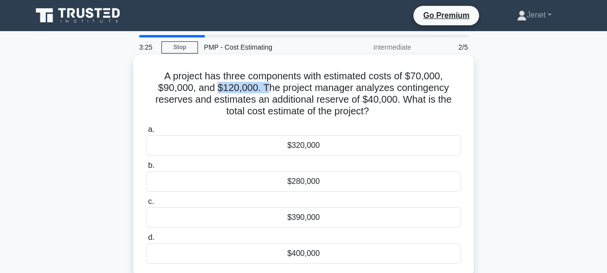
drag, startPoint x: 220, startPoint y: 88, endPoint x: 270, endPoint y: 90, distance: 50.1
click at [270, 90] on h5 "A project has three components with estimated costs of $70,000, $90,000, and $1…" at bounding box center [303, 94] width 317 height 48
click at [318, 180] on div "$280,000" at bounding box center [303, 181] width 315 height 20
click at [146, 169] on input "b. $280,000" at bounding box center [146, 165] width 0 height 6
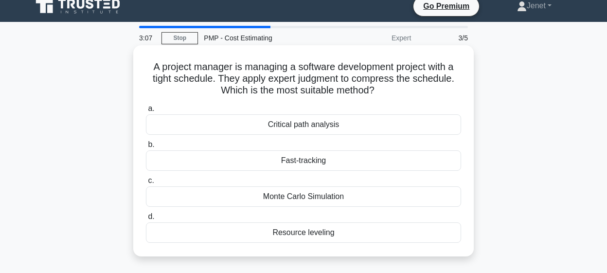
scroll to position [10, 0]
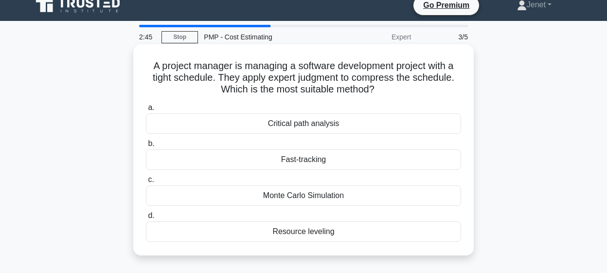
click at [332, 163] on div "Fast-tracking" at bounding box center [303, 159] width 315 height 20
click at [146, 147] on input "b. Fast-tracking" at bounding box center [146, 143] width 0 height 6
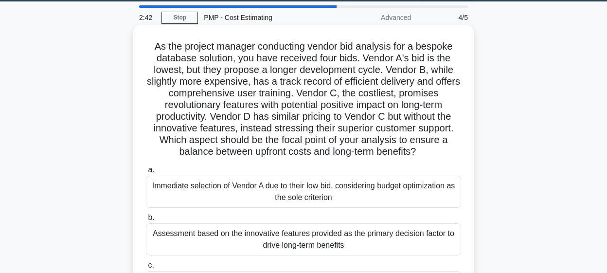
scroll to position [41, 0]
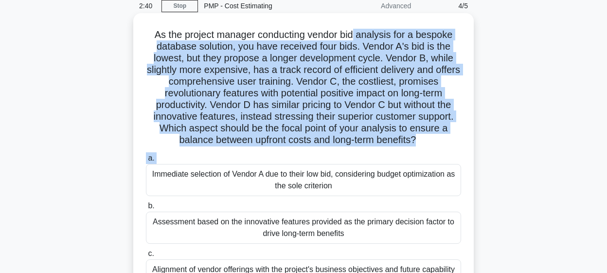
drag, startPoint x: 355, startPoint y: 30, endPoint x: 429, endPoint y: 160, distance: 150.4
click at [453, 167] on div "As the project manager conducting vendor bid analysis for a bespoke database so…" at bounding box center [303, 182] width 332 height 331
click at [403, 112] on h5 "As the project manager conducting vendor bid analysis for a bespoke database so…" at bounding box center [303, 88] width 317 height 118
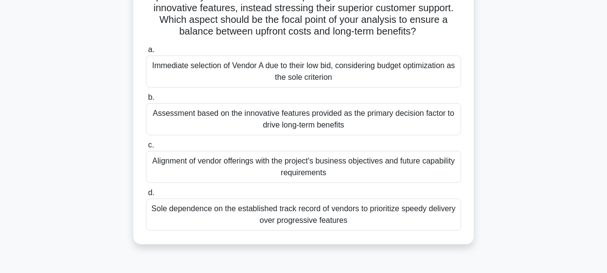
scroll to position [151, 0]
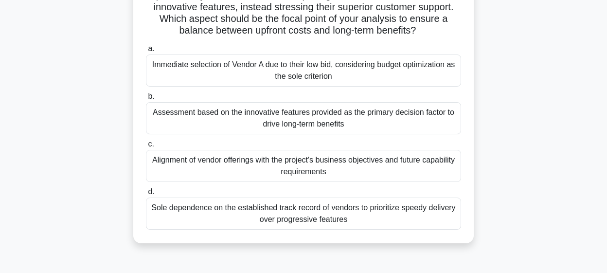
click at [350, 170] on div "Alignment of vendor offerings with the project's business objectives and future…" at bounding box center [303, 166] width 315 height 32
click at [146, 147] on input "c. Alignment of vendor offerings with the project's business objectives and fut…" at bounding box center [146, 144] width 0 height 6
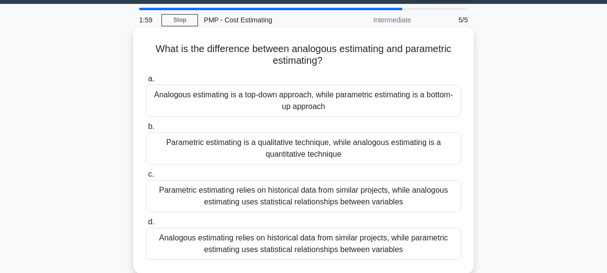
scroll to position [59, 0]
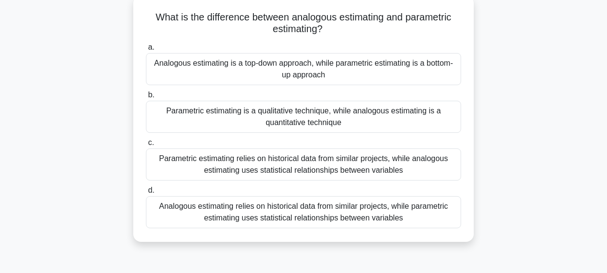
click at [339, 209] on div "Analogous estimating relies on historical data from similar projects, while par…" at bounding box center [303, 212] width 315 height 32
click at [146, 193] on input "d. Analogous estimating relies on historical data from similar projects, while …" at bounding box center [146, 190] width 0 height 6
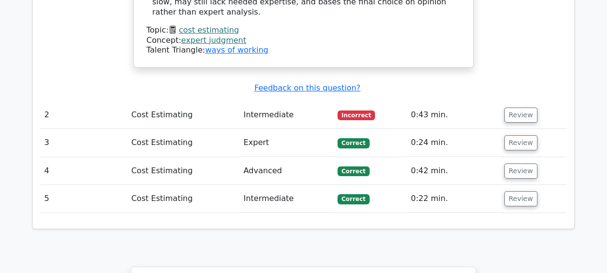
scroll to position [1255, 0]
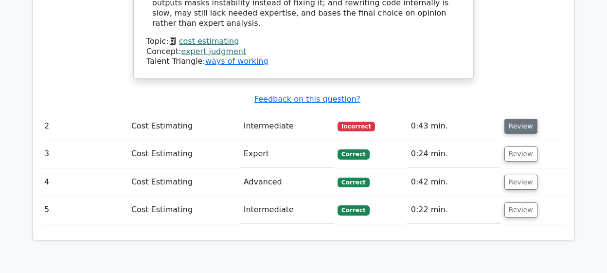
click at [522, 119] on button "Review" at bounding box center [520, 126] width 33 height 15
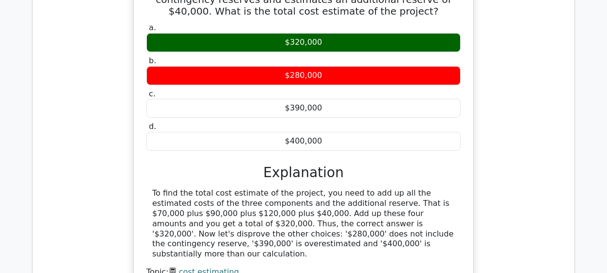
scroll to position [1439, 0]
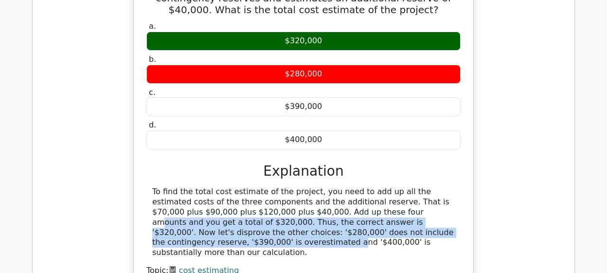
drag, startPoint x: 300, startPoint y: 144, endPoint x: 418, endPoint y: 167, distance: 119.3
click at [418, 187] on div "To find the total cost estimate of the project, you need to add up all the esti…" at bounding box center [303, 222] width 302 height 71
click at [365, 187] on div "To find the total cost estimate of the project, you need to add up all the esti…" at bounding box center [303, 222] width 302 height 71
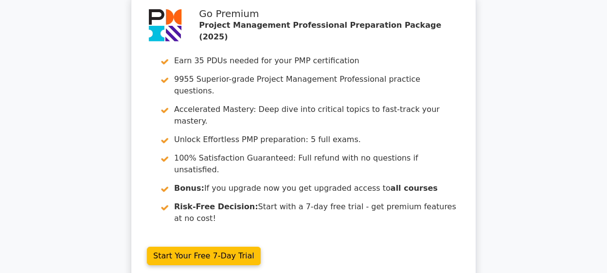
scroll to position [0, 0]
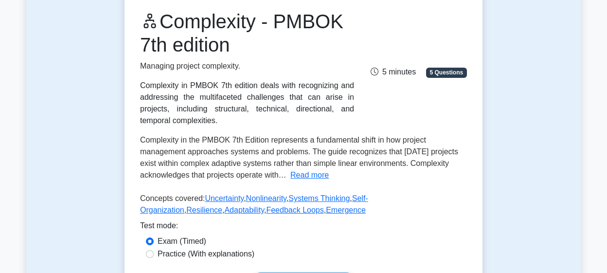
scroll to position [229, 0]
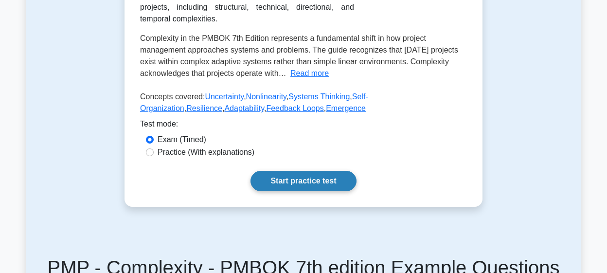
click at [301, 183] on link "Start practice test" at bounding box center [302, 181] width 105 height 20
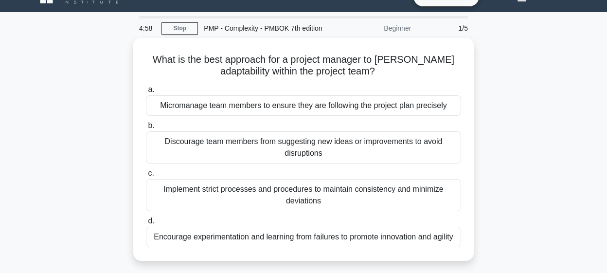
scroll to position [17, 0]
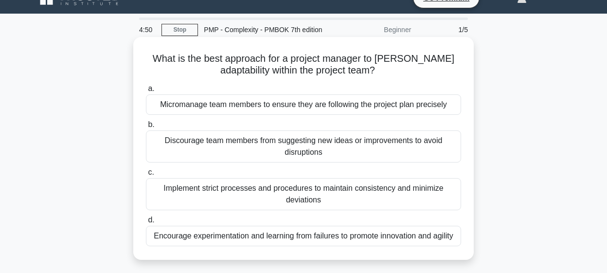
click at [354, 236] on div "Encourage experimentation and learning from failures to promote innovation and …" at bounding box center [303, 236] width 315 height 20
click at [146, 223] on input "d. Encourage experimentation and learning from failures to promote innovation a…" at bounding box center [146, 220] width 0 height 6
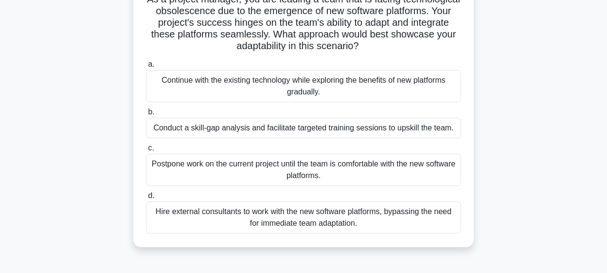
scroll to position [21, 0]
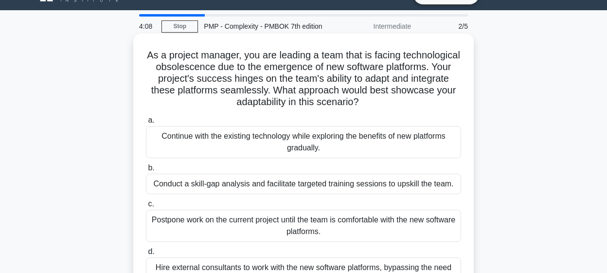
click at [295, 187] on div "Conduct a skill-gap analysis and facilitate targeted training sessions to upski…" at bounding box center [303, 184] width 315 height 20
click at [146, 171] on input "b. Conduct a skill-gap analysis and facilitate targeted training sessions to up…" at bounding box center [146, 168] width 0 height 6
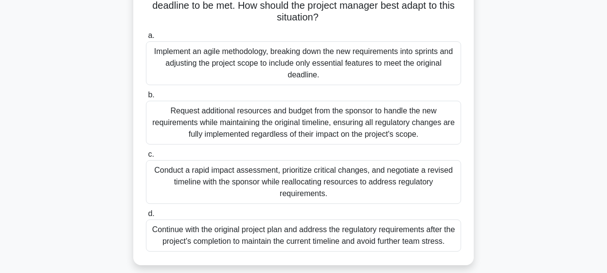
scroll to position [131, 0]
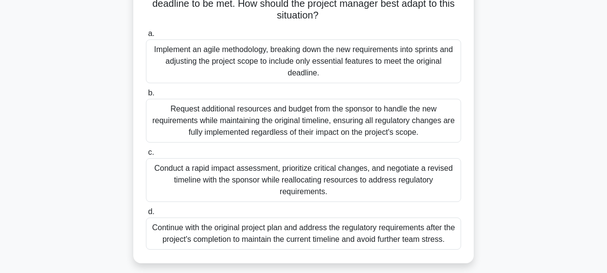
click at [285, 185] on div "Conduct a rapid impact assessment, prioritize critical changes, and negotiate a…" at bounding box center [303, 180] width 315 height 44
click at [146, 156] on input "c. Conduct a rapid impact assessment, prioritize critical changes, and negotiat…" at bounding box center [146, 152] width 0 height 6
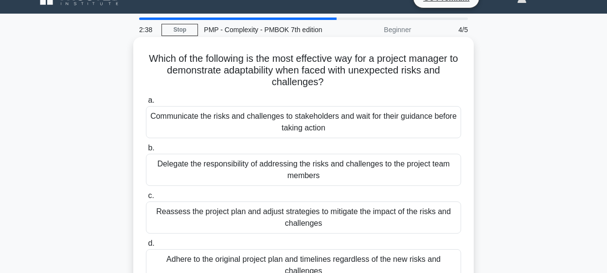
scroll to position [17, 0]
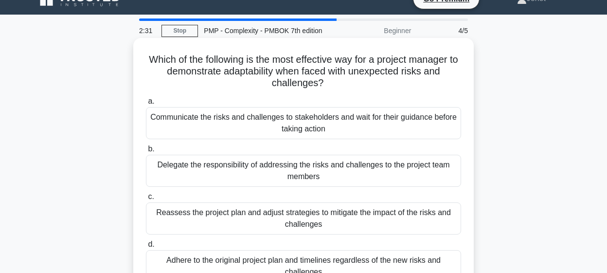
click at [314, 221] on div "Reassess the project plan and adjust strategies to mitigate the impact of the r…" at bounding box center [303, 218] width 315 height 32
click at [146, 200] on input "c. Reassess the project plan and adjust strategies to mitigate the impact of th…" at bounding box center [146, 196] width 0 height 6
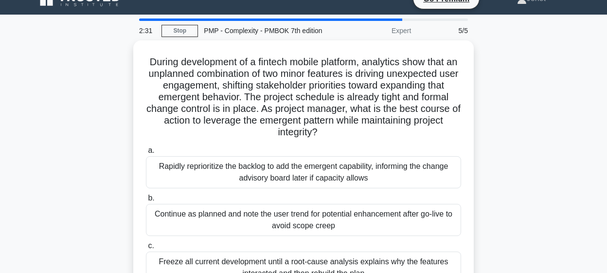
scroll to position [0, 0]
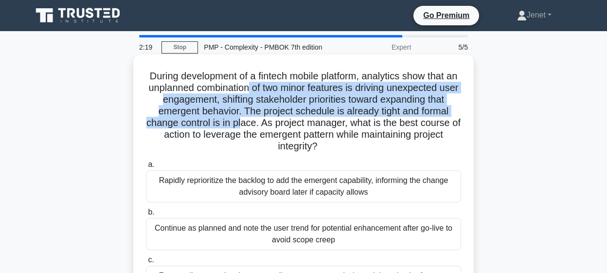
drag, startPoint x: 248, startPoint y: 89, endPoint x: 241, endPoint y: 119, distance: 30.5
click at [241, 119] on h5 "During development of a fintech mobile platform, analytics show that an unplann…" at bounding box center [303, 111] width 317 height 83
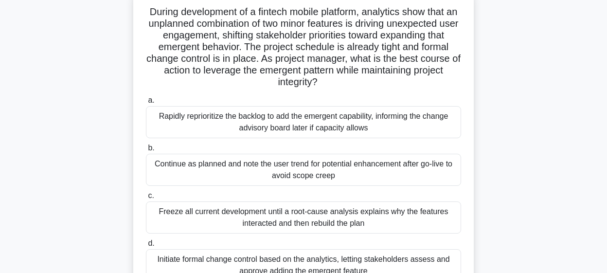
scroll to position [65, 0]
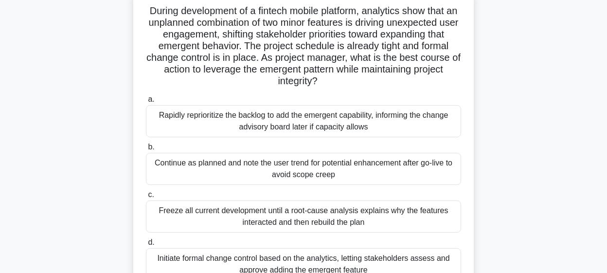
click at [310, 126] on div "Rapidly reprioritize the backlog to add the emergent capability, informing the …" at bounding box center [303, 121] width 315 height 32
click at [146, 103] on input "a. Rapidly reprioritize the backlog to add the emergent capability, informing t…" at bounding box center [146, 99] width 0 height 6
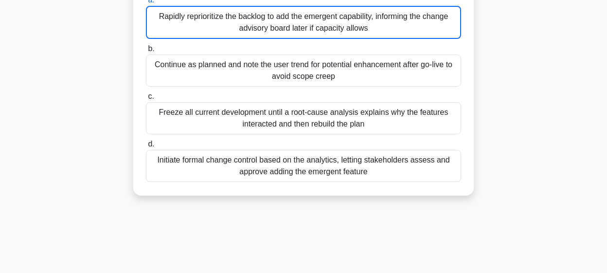
scroll to position [209, 0]
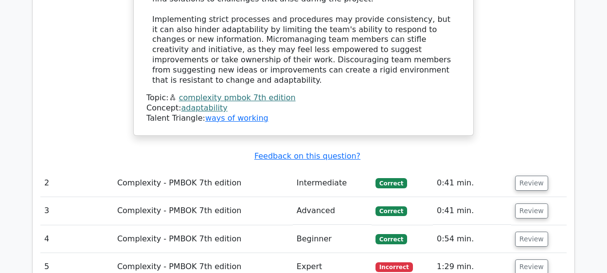
scroll to position [1195, 0]
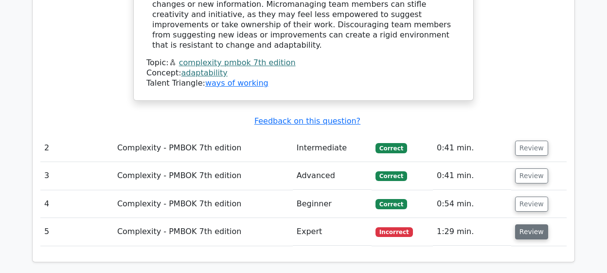
click at [530, 224] on button "Review" at bounding box center [531, 231] width 33 height 15
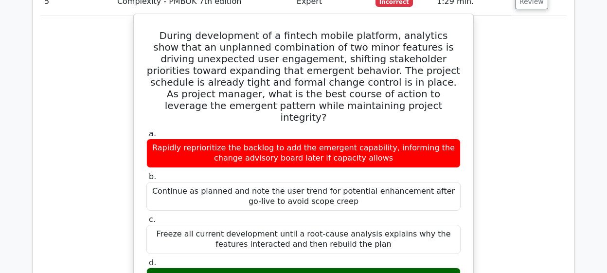
scroll to position [1322, 0]
